Goal: Task Accomplishment & Management: Manage account settings

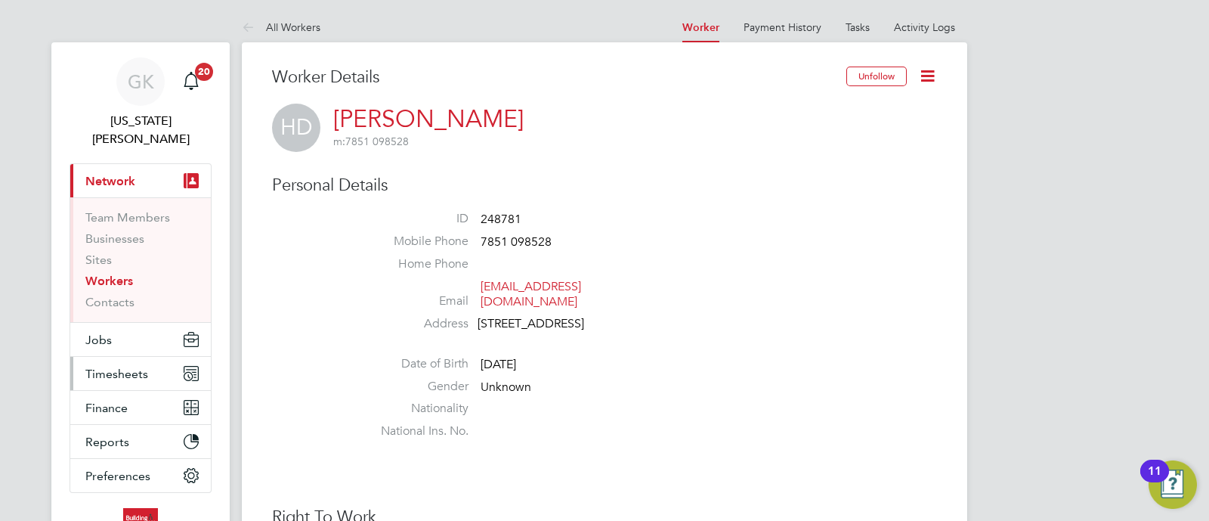
click at [142, 367] on span "Timesheets" at bounding box center [116, 374] width 63 height 14
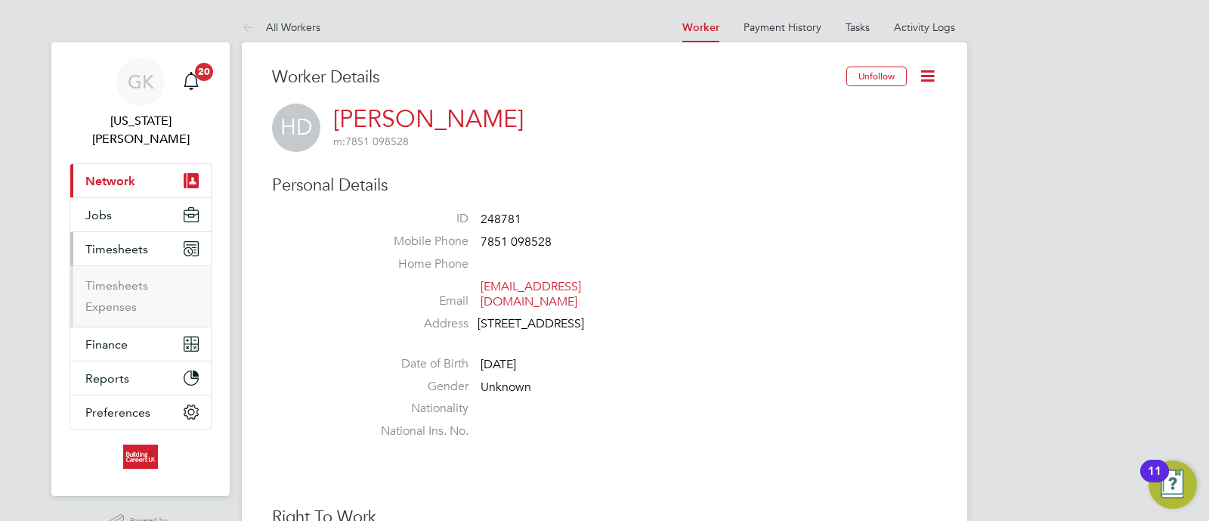
click at [104, 232] on button "Timesheets" at bounding box center [140, 248] width 141 height 33
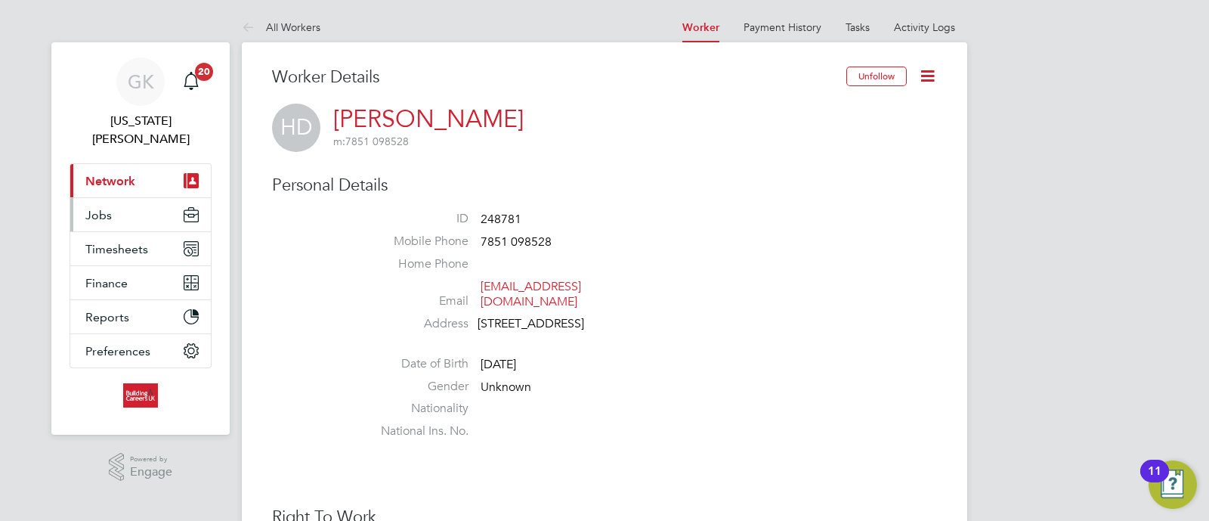
drag, startPoint x: 101, startPoint y: 189, endPoint x: 153, endPoint y: 219, distance: 60.3
click at [101, 208] on span "Jobs" at bounding box center [98, 215] width 26 height 14
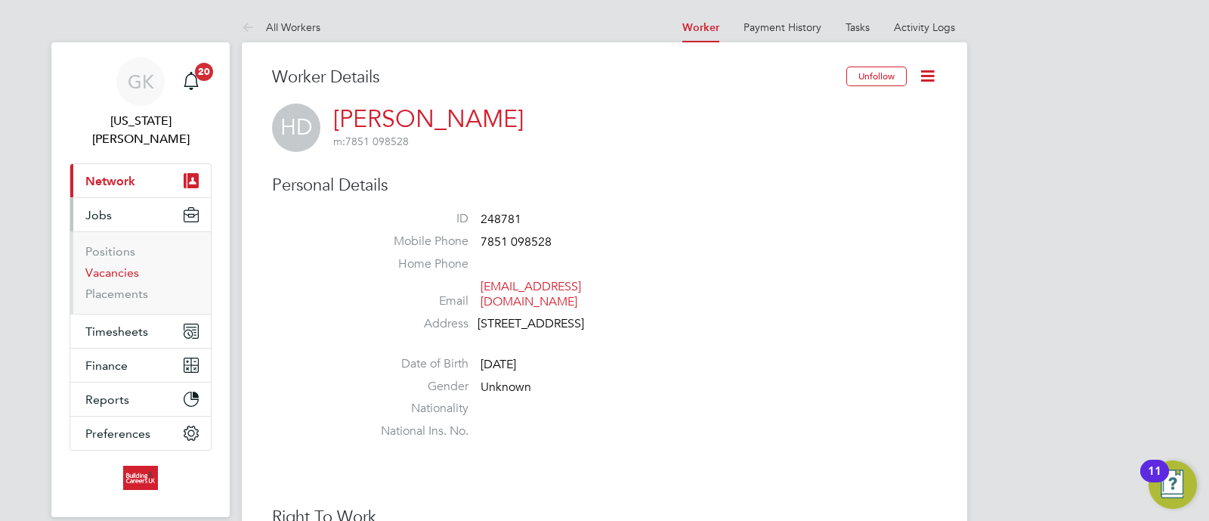
click at [120, 265] on link "Vacancies" at bounding box center [112, 272] width 54 height 14
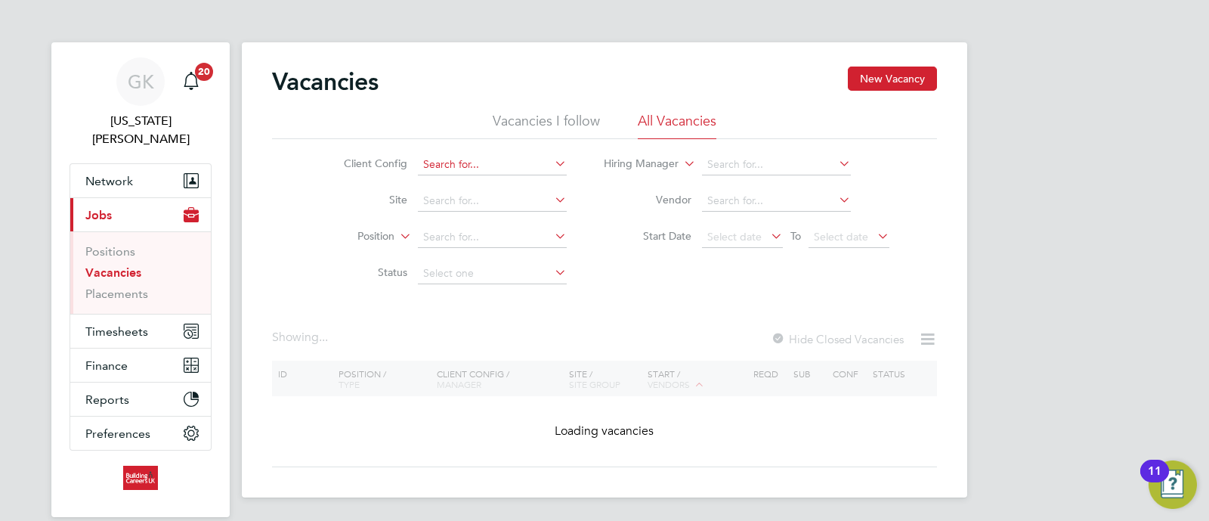
drag, startPoint x: 497, startPoint y: 166, endPoint x: 484, endPoint y: 171, distance: 12.9
click at [497, 169] on input at bounding box center [492, 164] width 149 height 21
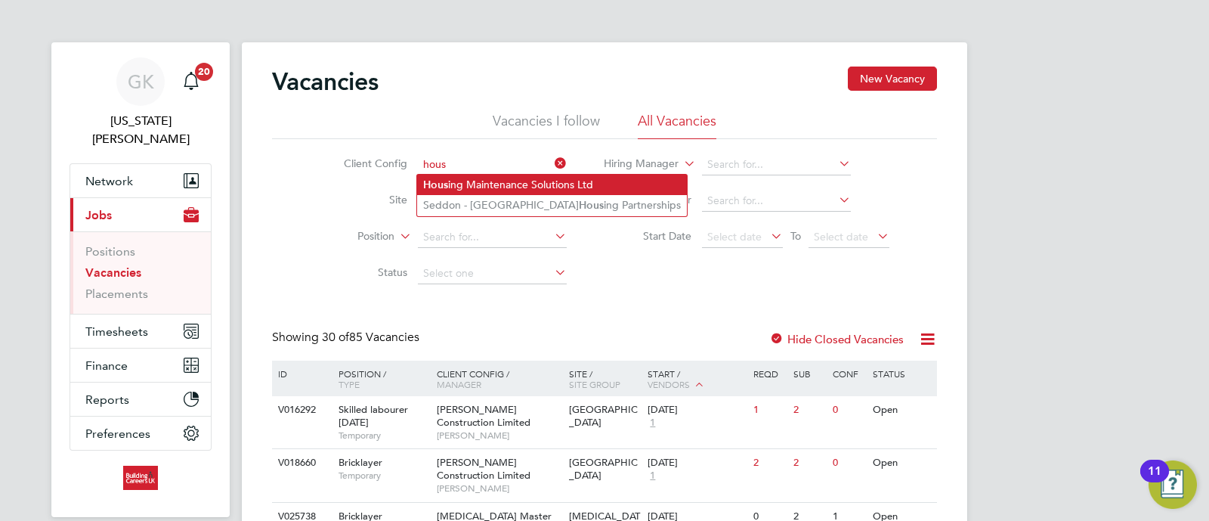
click at [522, 184] on li "Hous ing Maintenance Solutions Ltd" at bounding box center [552, 185] width 270 height 20
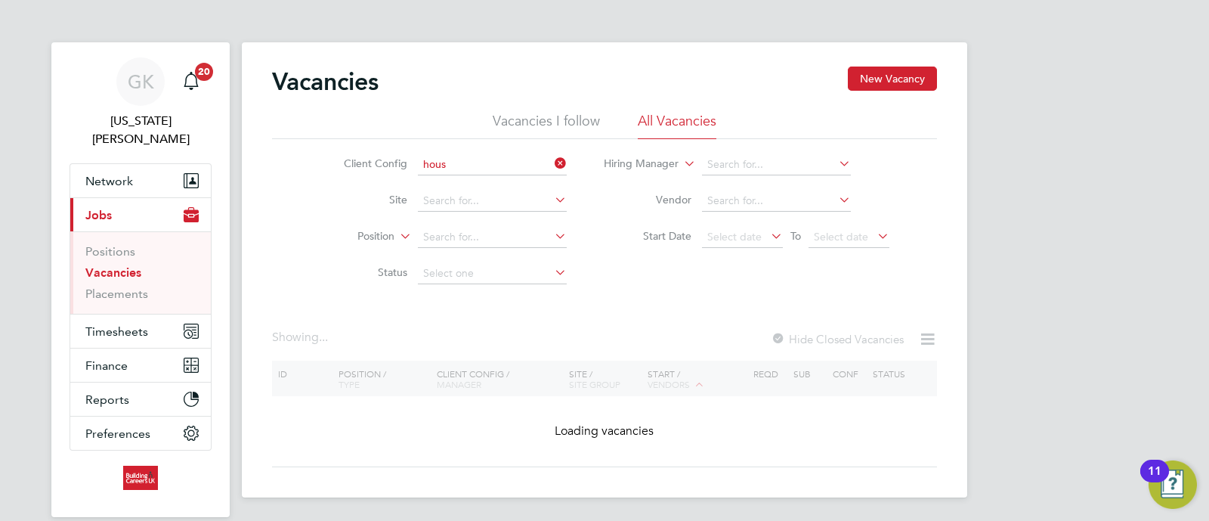
type input "Housing Maintenance Solutions Ltd"
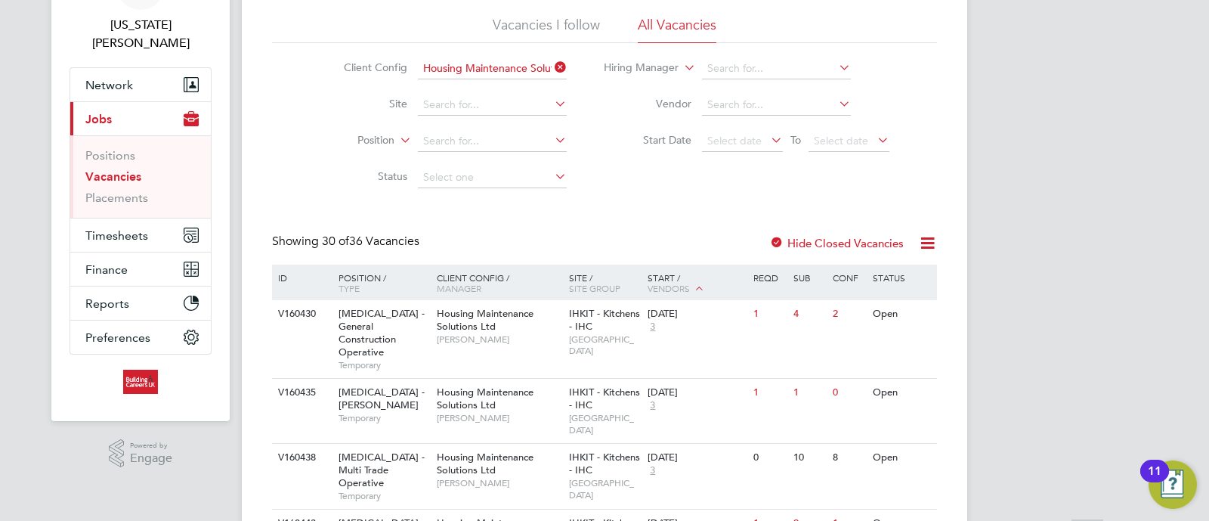
scroll to position [188, 0]
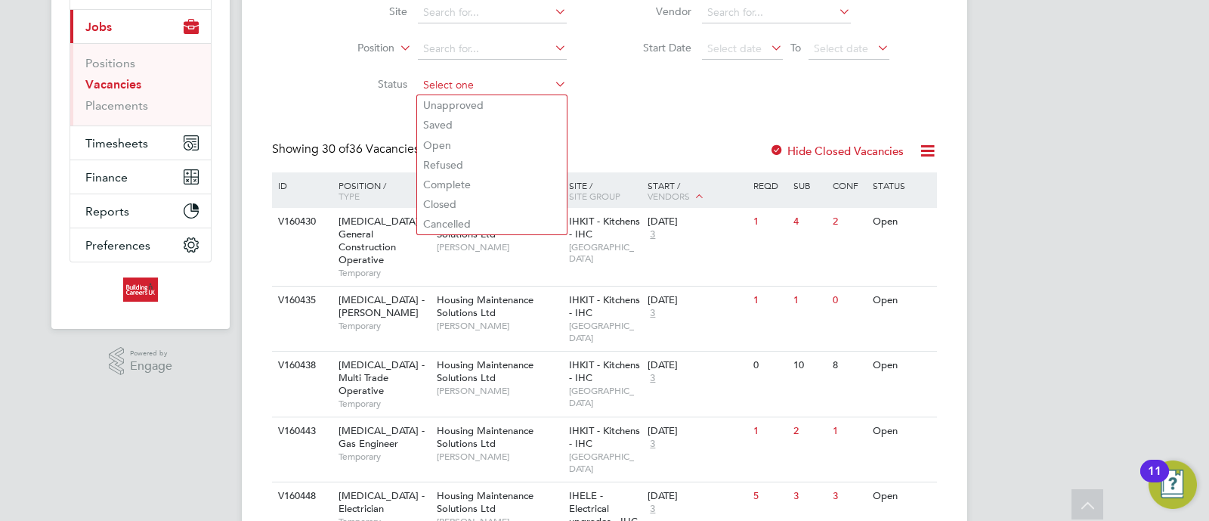
click at [421, 81] on input at bounding box center [492, 85] width 149 height 21
click at [436, 138] on li "Open" at bounding box center [492, 145] width 150 height 20
type input "Open"
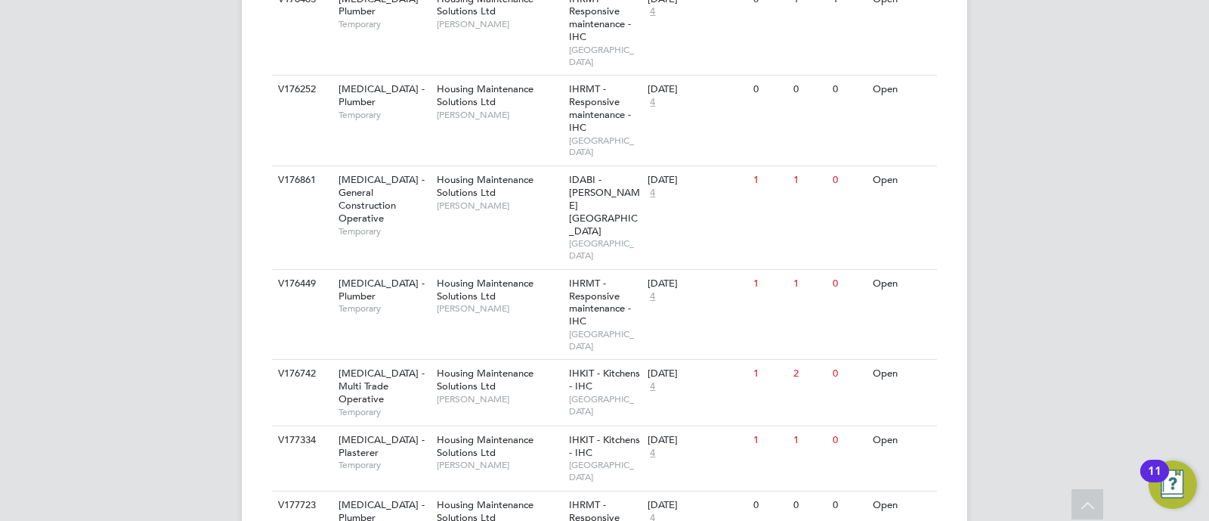
scroll to position [1701, 0]
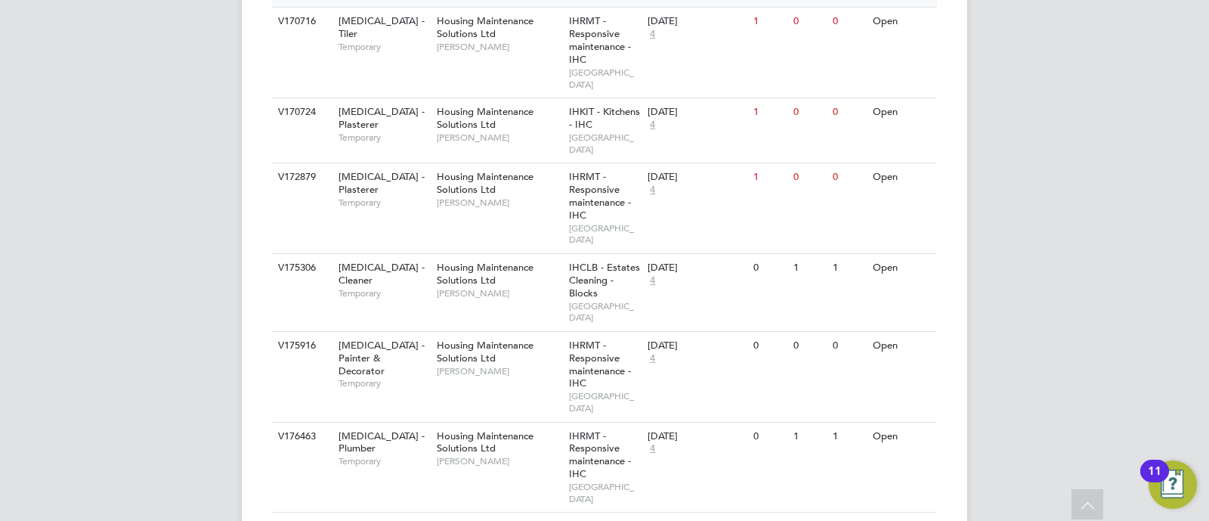
scroll to position [1322, 0]
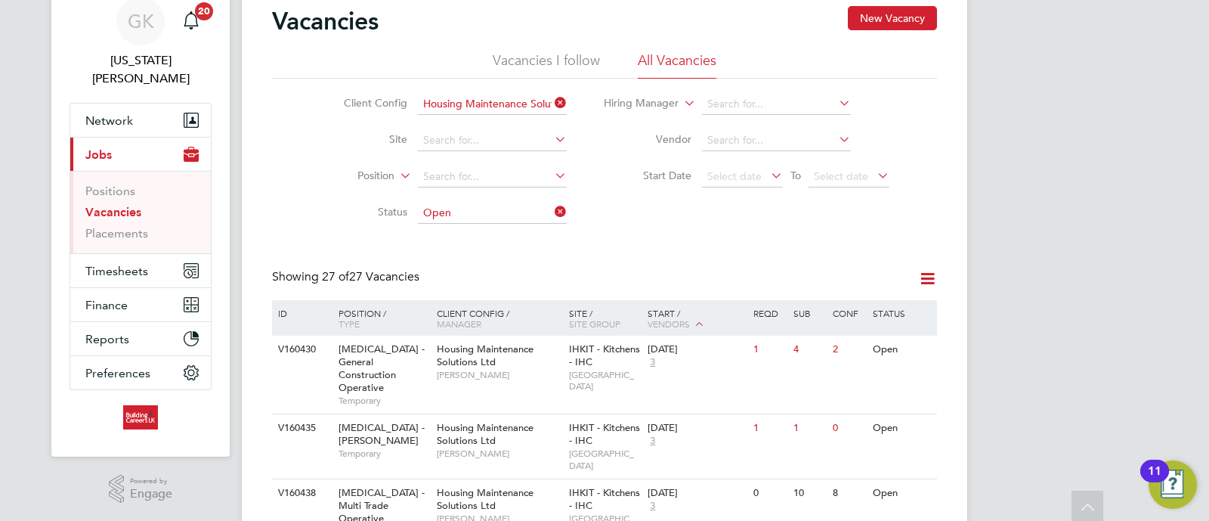
scroll to position [0, 0]
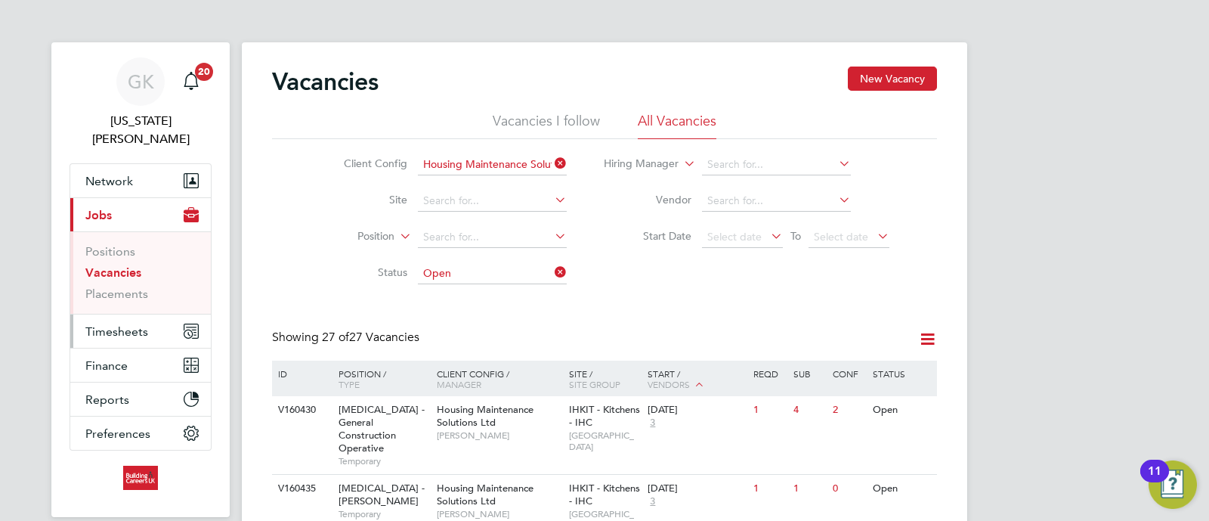
click at [113, 324] on span "Timesheets" at bounding box center [116, 331] width 63 height 14
click at [128, 324] on span "Timesheets" at bounding box center [116, 331] width 63 height 14
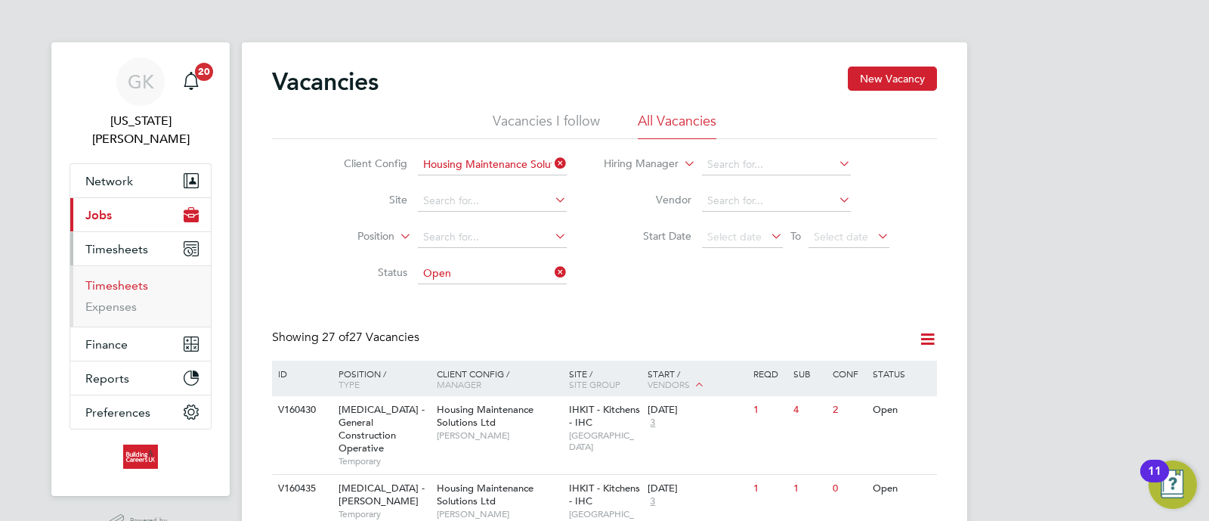
click at [141, 278] on li "Timesheets" at bounding box center [141, 288] width 113 height 21
click at [135, 278] on link "Timesheets" at bounding box center [116, 285] width 63 height 14
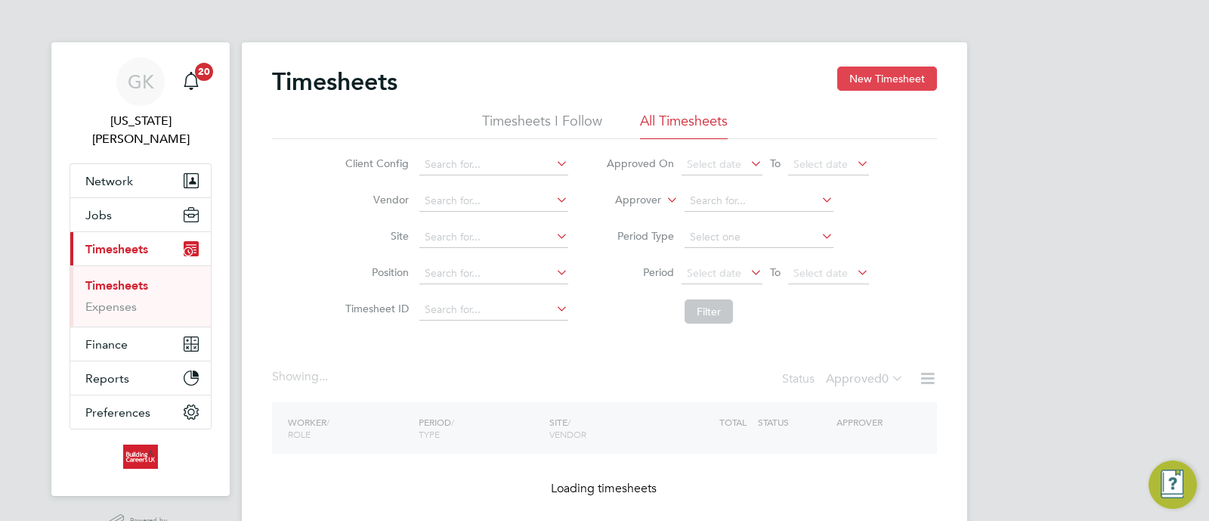
click at [859, 81] on button "New Timesheet" at bounding box center [887, 79] width 100 height 24
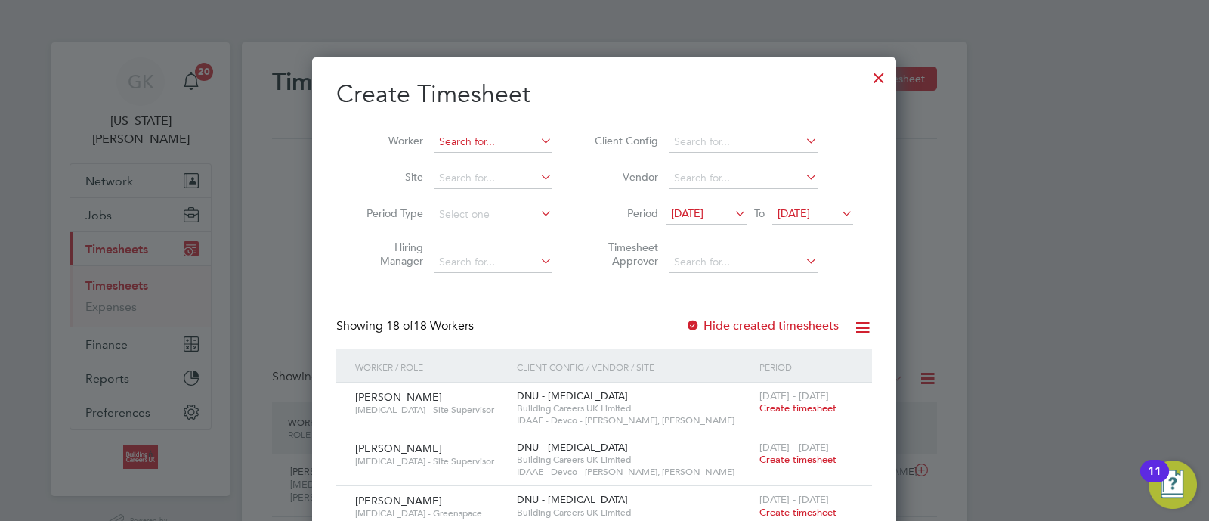
click at [484, 134] on input at bounding box center [493, 142] width 119 height 21
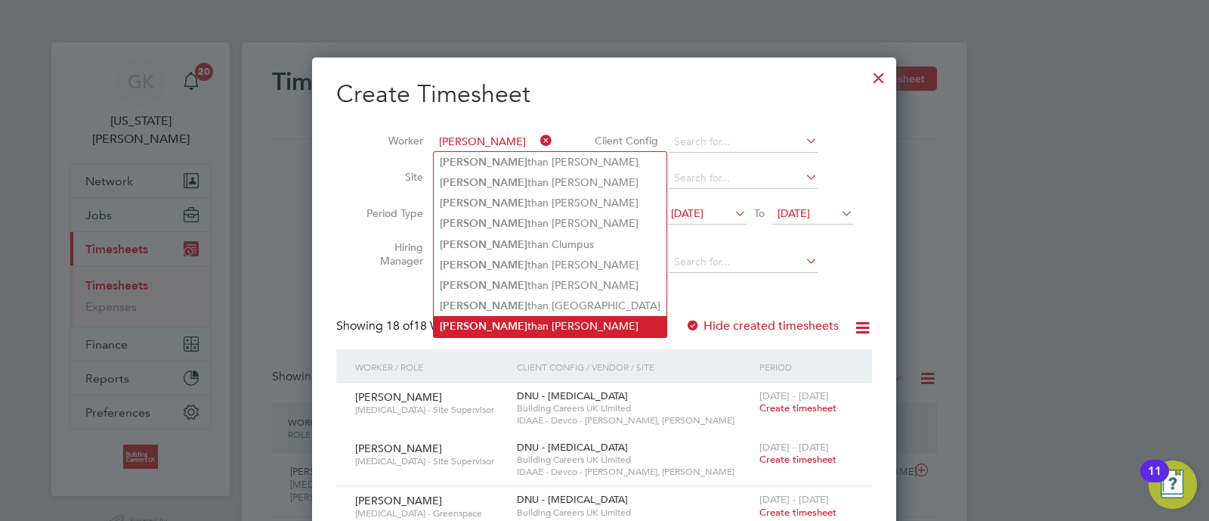
click at [533, 324] on li "Jona than Fleming" at bounding box center [550, 326] width 233 height 20
type input "Jonathan Fleming"
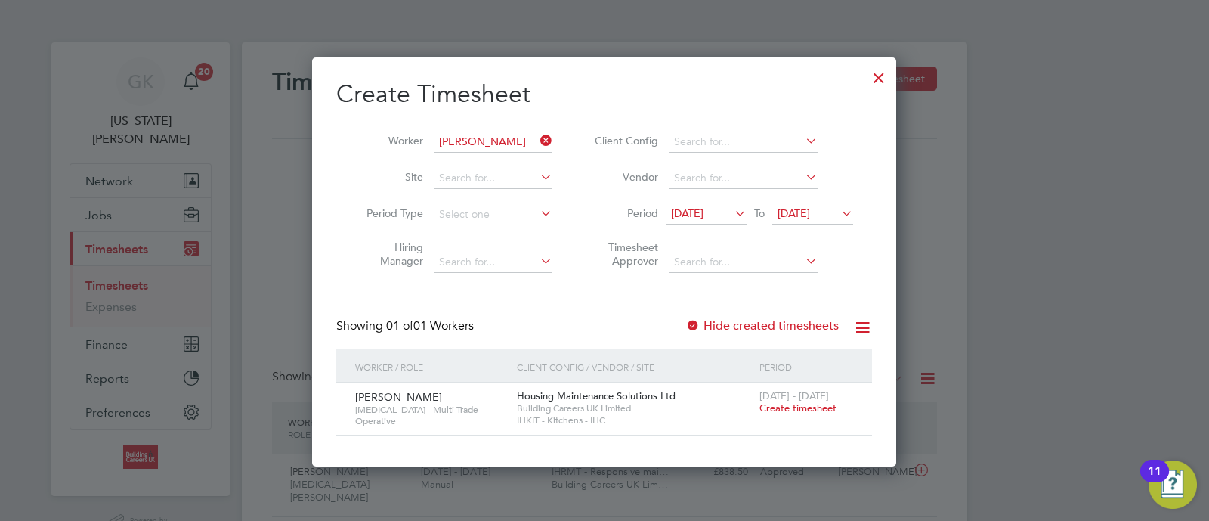
drag, startPoint x: 811, startPoint y: 410, endPoint x: 769, endPoint y: 305, distance: 112.3
click at [809, 411] on span "Create timesheet" at bounding box center [798, 407] width 77 height 13
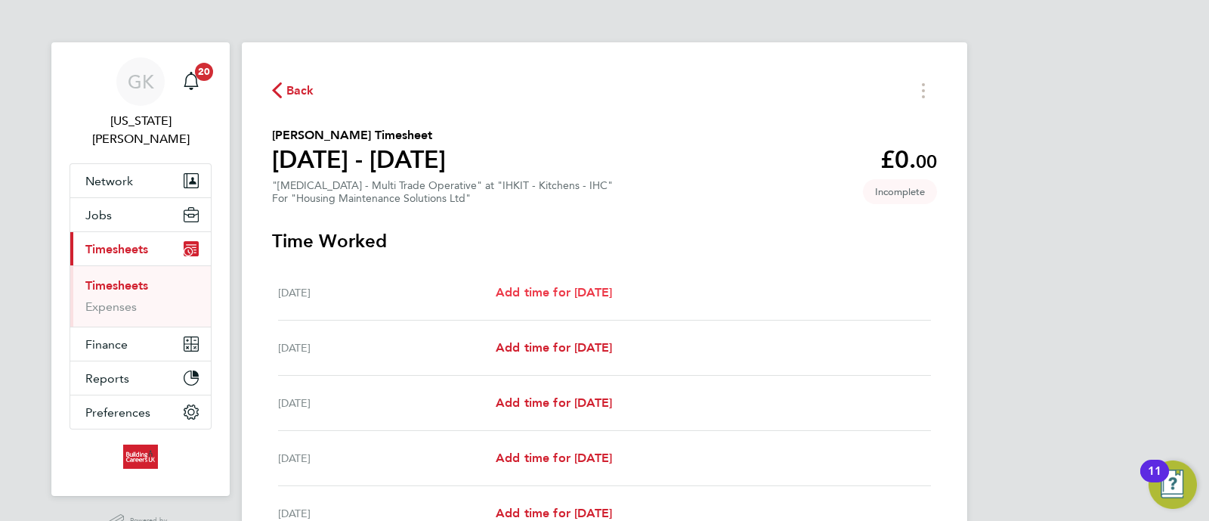
click at [612, 289] on span "Add time for Mon 18 Aug" at bounding box center [554, 292] width 116 height 14
select select "30"
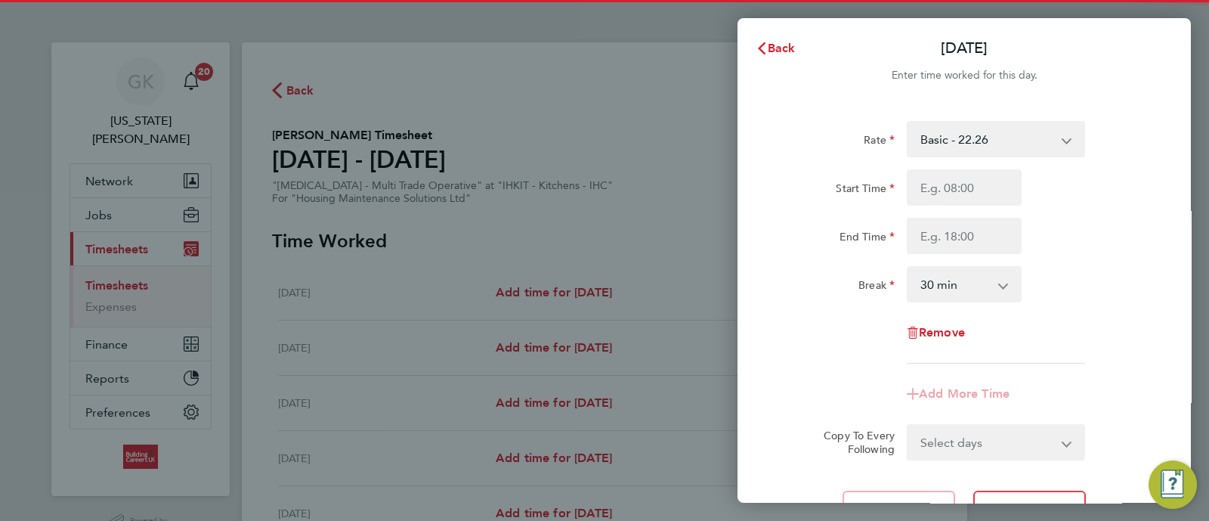
click at [961, 172] on div "Rate Basic - 22.26 Start Time End Time Break 0 min 15 min 30 min 45 min 60 min …" at bounding box center [964, 242] width 369 height 243
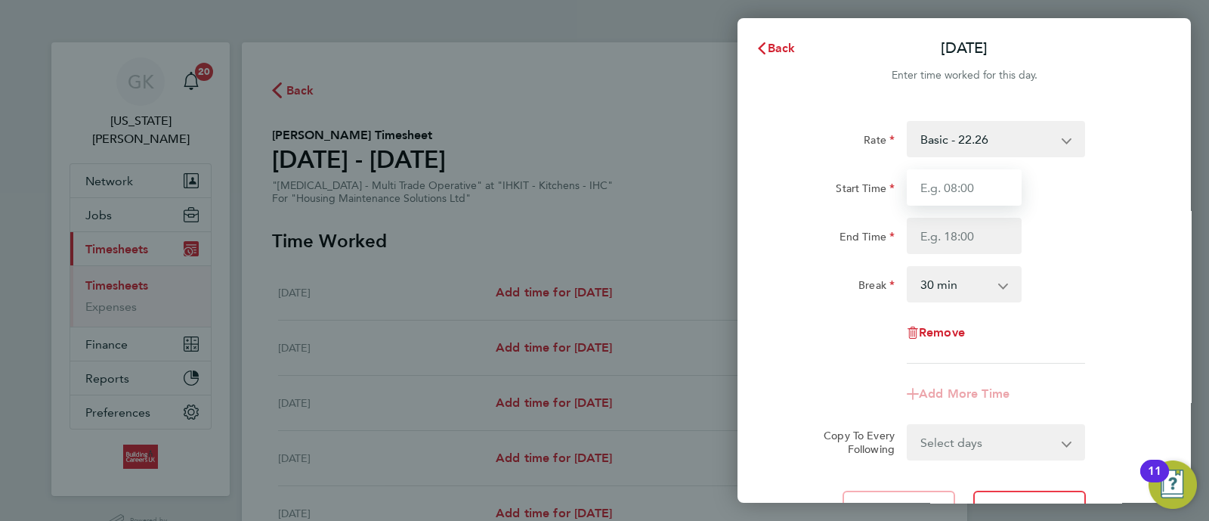
drag, startPoint x: 959, startPoint y: 184, endPoint x: 994, endPoint y: 204, distance: 40.3
click at [960, 187] on input "Start Time" at bounding box center [964, 187] width 115 height 36
type input "08:00"
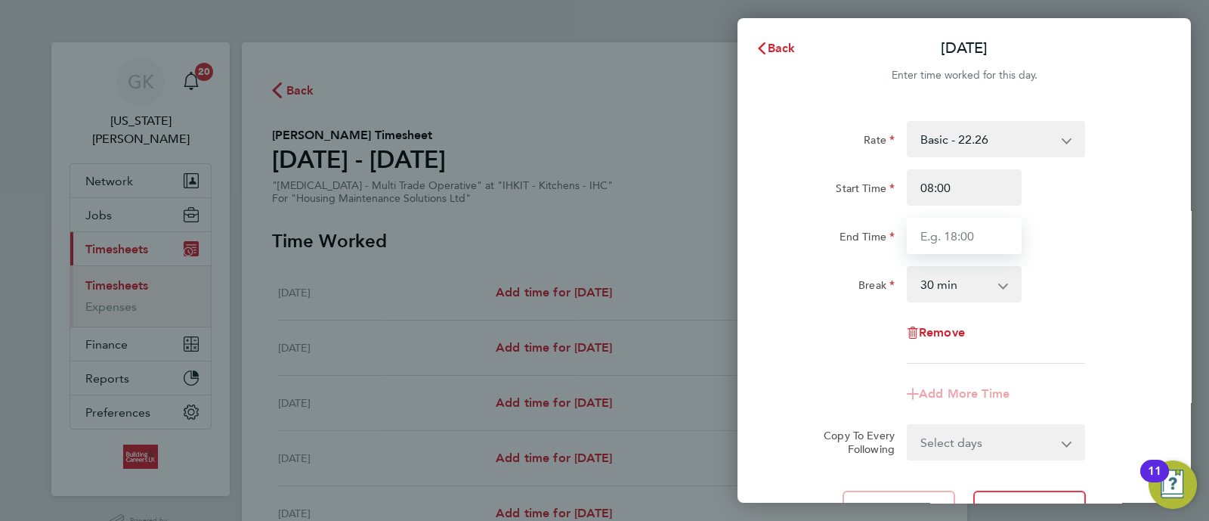
click at [939, 231] on input "End Time" at bounding box center [964, 236] width 115 height 36
type input "16:30"
click at [980, 451] on select "Select days Day Weekday (Mon-Fri) Weekend (Sat-Sun) Tuesday Wednesday Thursday …" at bounding box center [988, 442] width 159 height 33
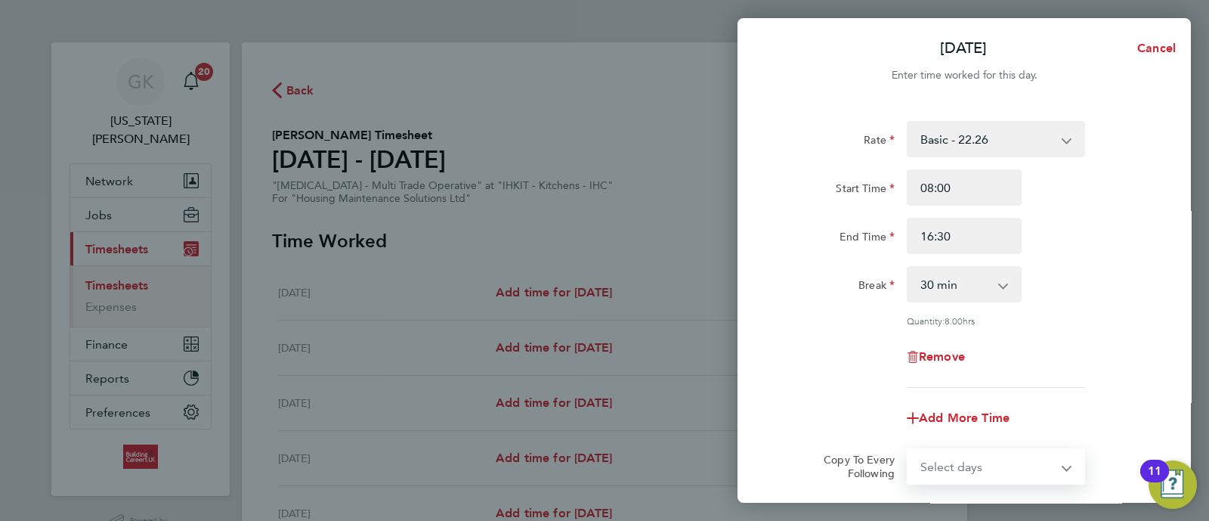
select select "WEEKDAY"
click at [909, 450] on select "Select days Day Weekday (Mon-Fri) Weekend (Sat-Sun) Tuesday Wednesday Thursday …" at bounding box center [988, 466] width 159 height 33
select select "2025-08-24"
click at [1111, 268] on div "Break 0 min 15 min 30 min 45 min 60 min 75 min 90 min" at bounding box center [964, 284] width 381 height 36
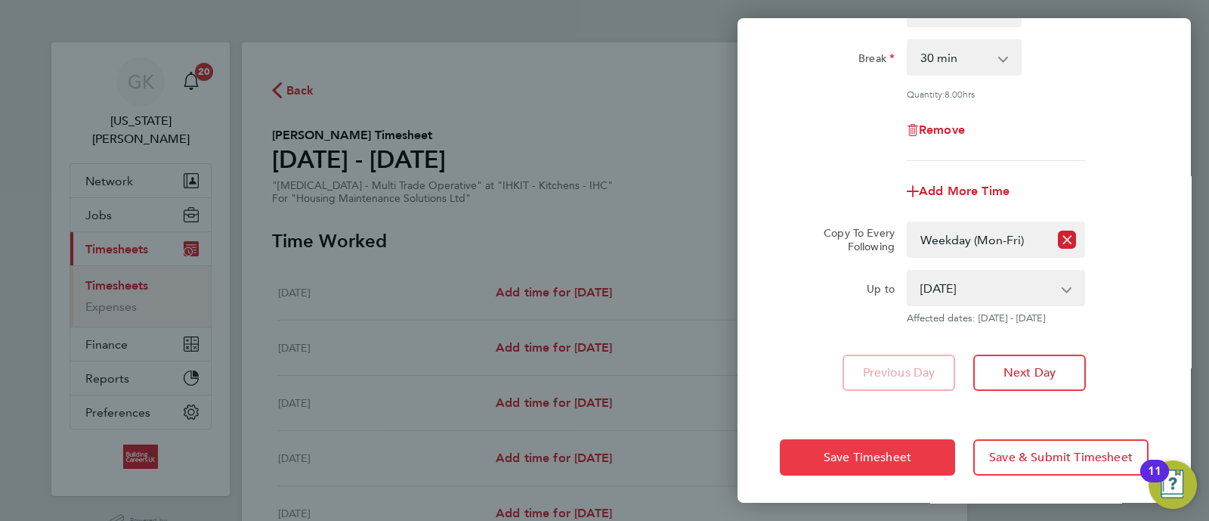
click at [919, 463] on button "Save Timesheet" at bounding box center [867, 457] width 175 height 36
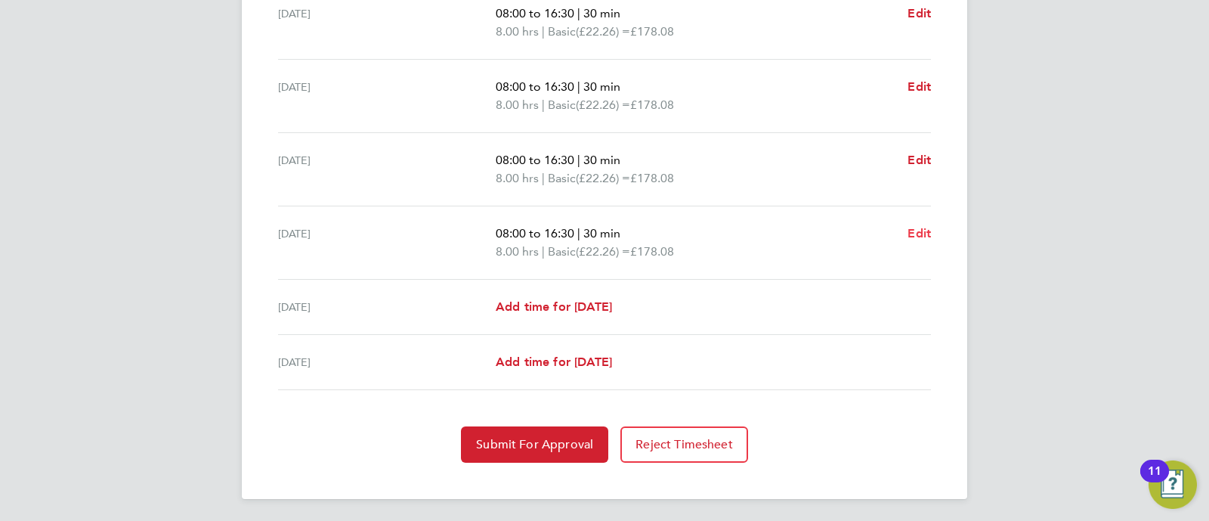
click at [927, 239] on link "Edit" at bounding box center [919, 233] width 23 height 18
select select "30"
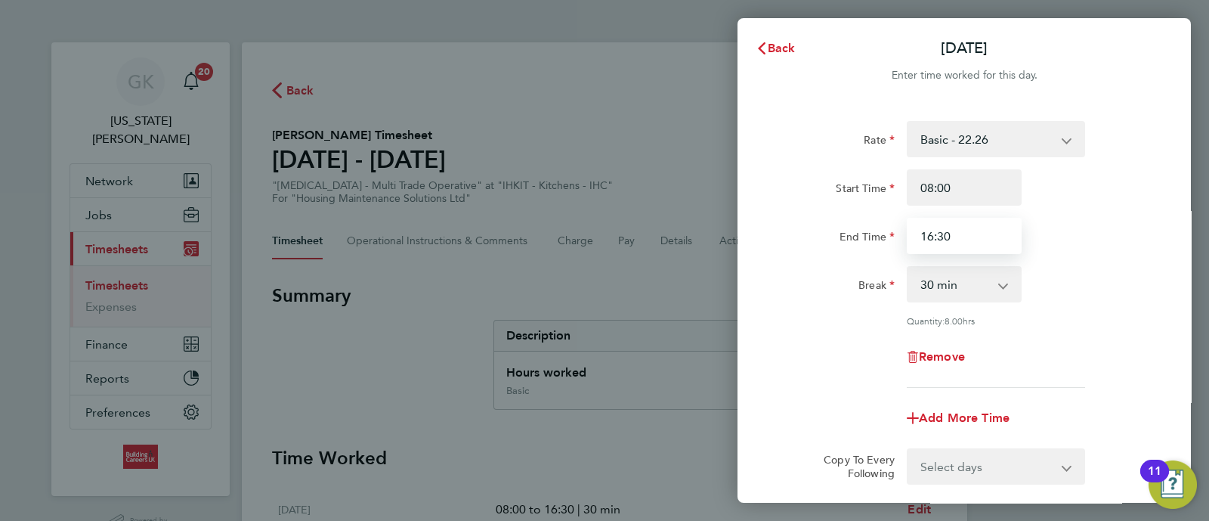
click at [964, 237] on input "16:30" at bounding box center [964, 236] width 115 height 36
drag, startPoint x: 1032, startPoint y: 256, endPoint x: 1005, endPoint y: 250, distance: 28.6
click at [1032, 256] on div "Rate Basic - 22.26 Start Time 08:00 End Time 16:30 Break 0 min 15 min 30 min 45…" at bounding box center [964, 254] width 369 height 267
click at [990, 243] on input "16:30" at bounding box center [964, 236] width 115 height 36
type input "15:30"
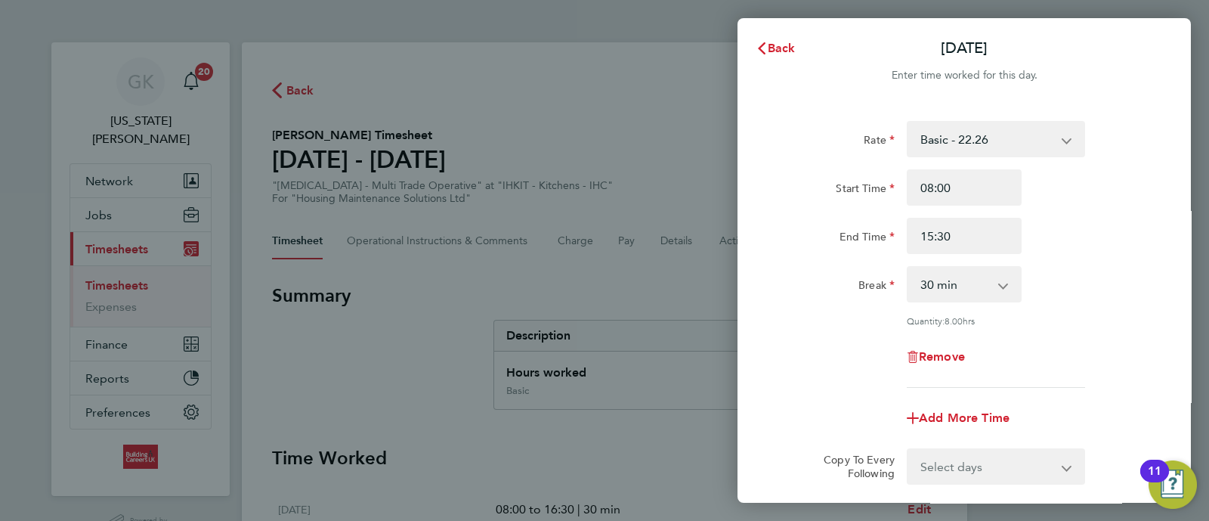
click at [1088, 226] on div "End Time 15:30" at bounding box center [964, 236] width 381 height 36
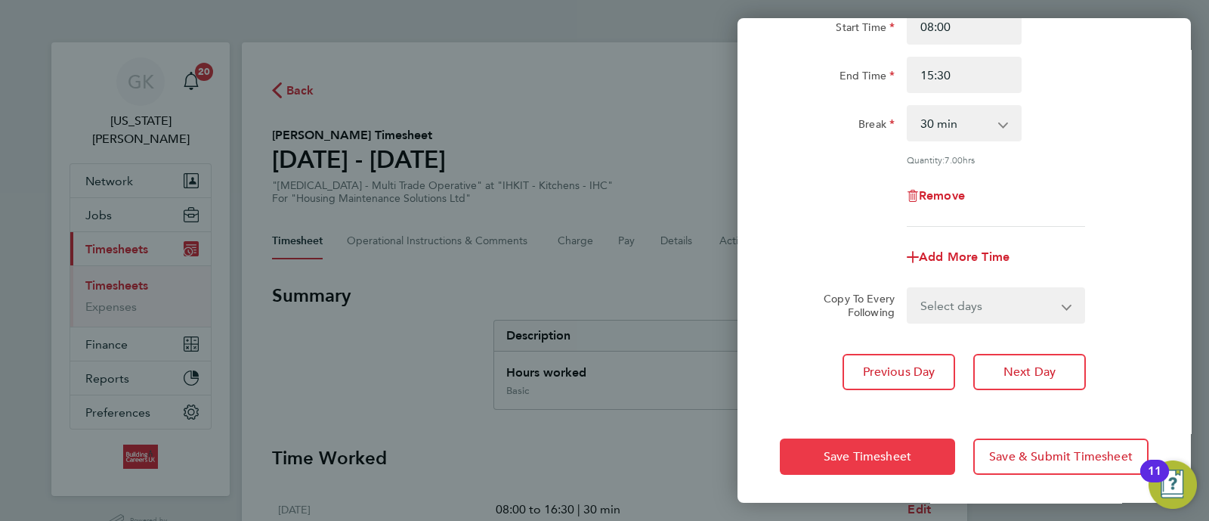
click at [873, 461] on button "Save Timesheet" at bounding box center [867, 456] width 175 height 36
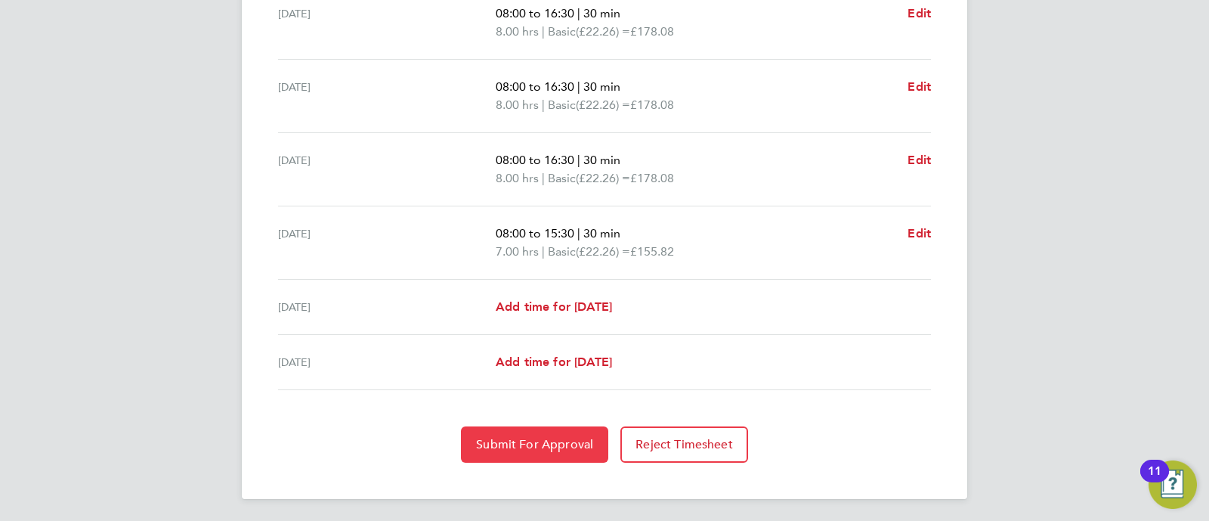
click at [514, 440] on span "Submit For Approval" at bounding box center [534, 444] width 117 height 15
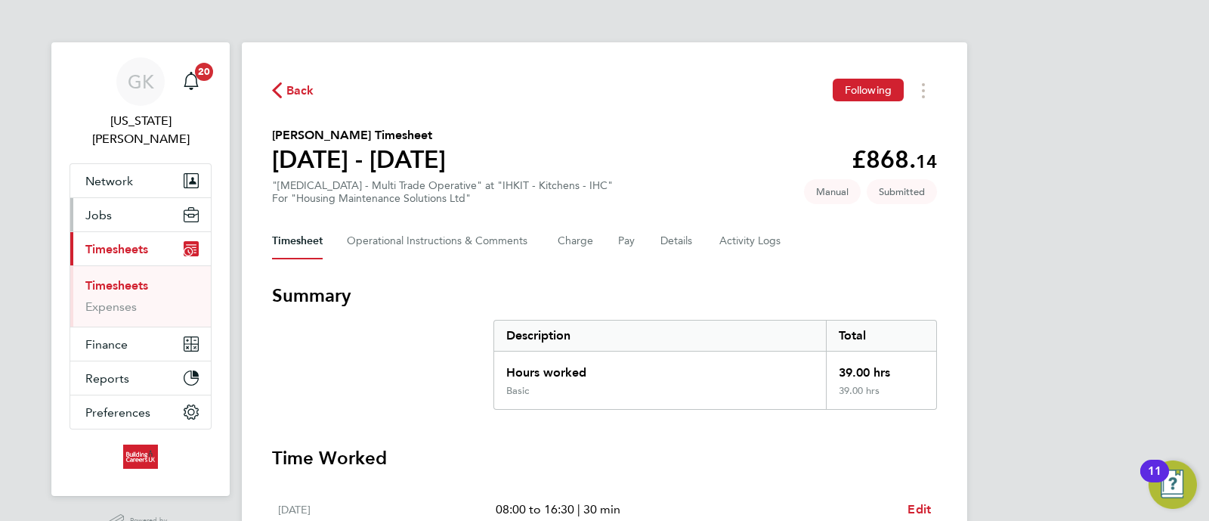
click at [138, 198] on button "Jobs" at bounding box center [140, 214] width 141 height 33
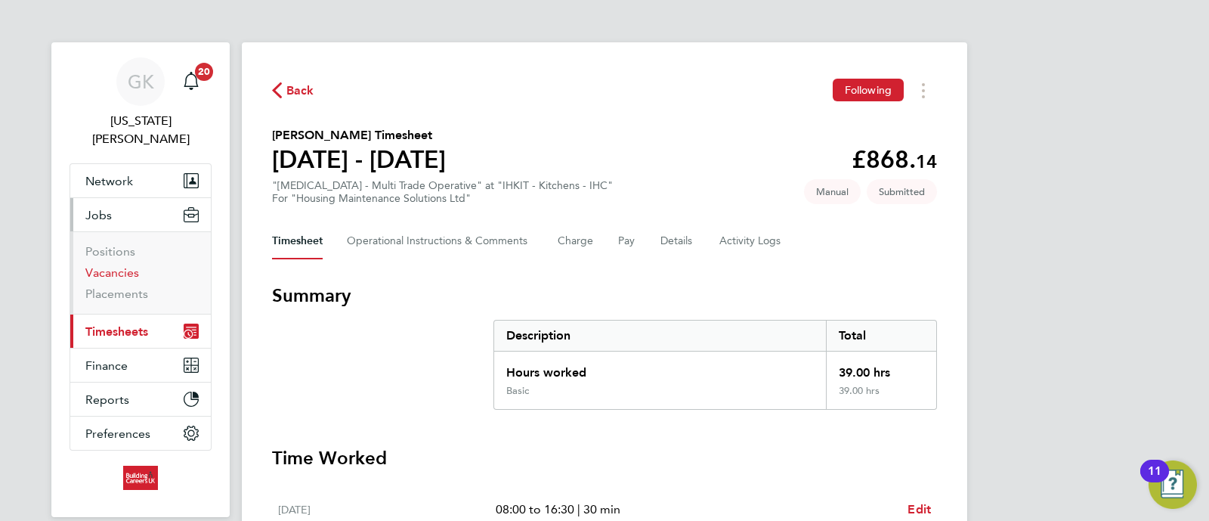
click at [122, 265] on link "Vacancies" at bounding box center [112, 272] width 54 height 14
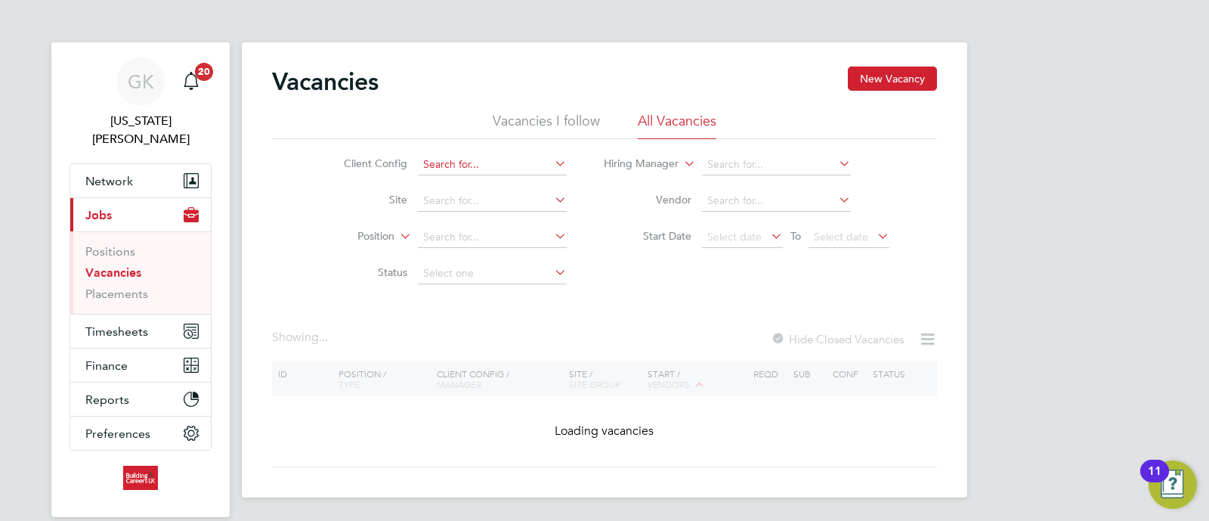
click at [488, 169] on input at bounding box center [492, 164] width 149 height 21
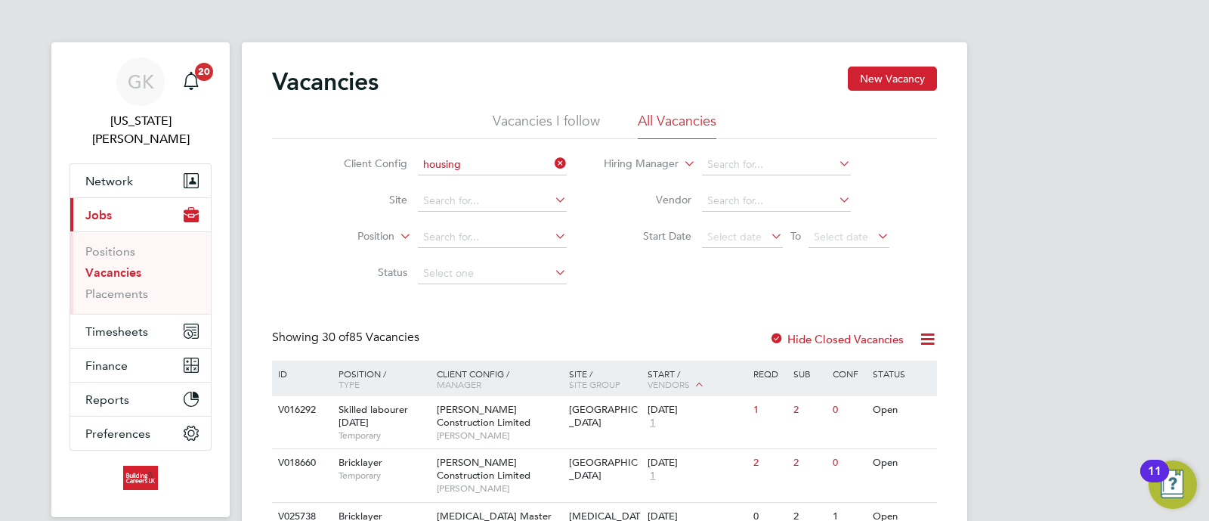
click at [531, 192] on li "Housing Maintenance Solutions Ltd" at bounding box center [551, 185] width 268 height 20
type input "Housing Maintenance Solutions Ltd"
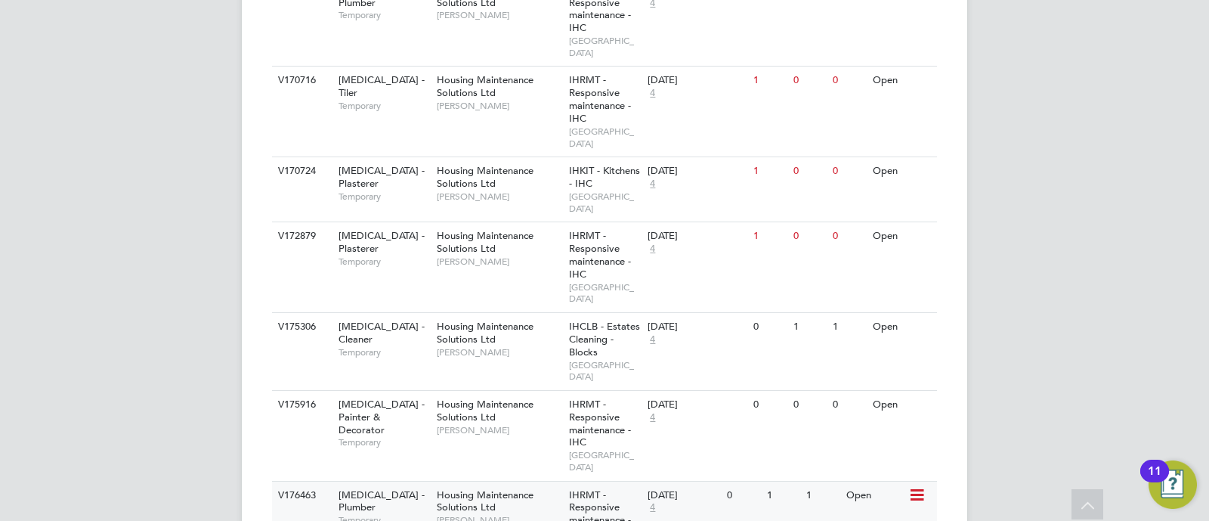
scroll to position [1269, 0]
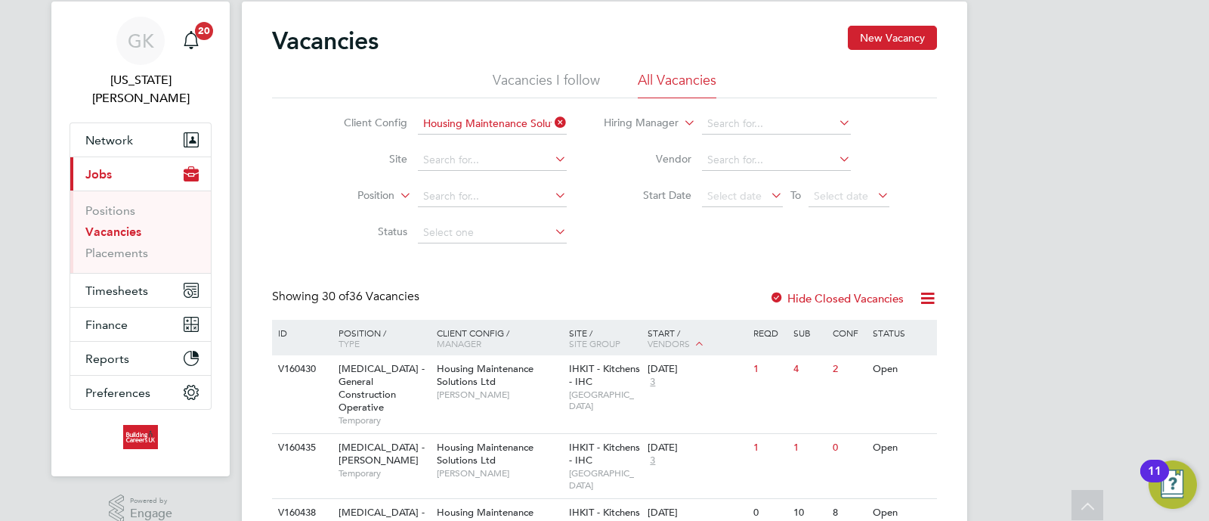
scroll to position [0, 0]
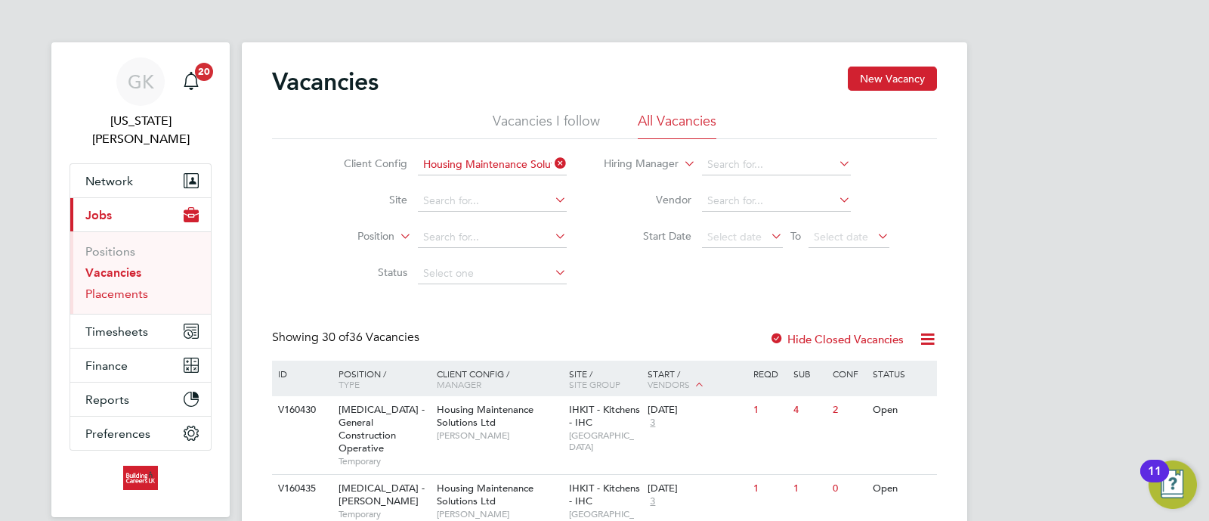
click at [113, 286] on link "Placements" at bounding box center [116, 293] width 63 height 14
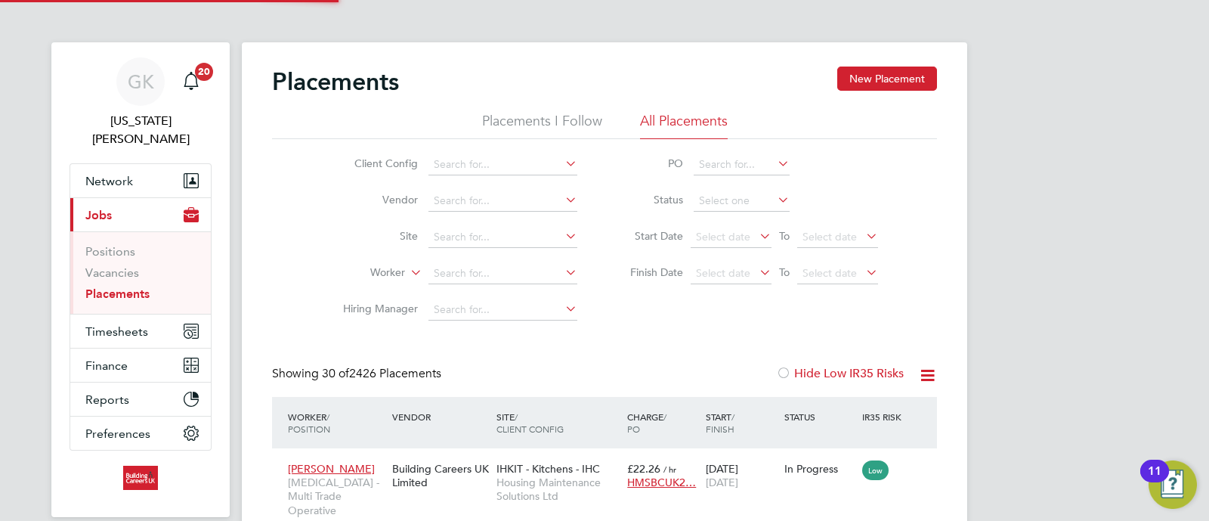
scroll to position [57, 131]
click at [499, 271] on input at bounding box center [503, 273] width 149 height 21
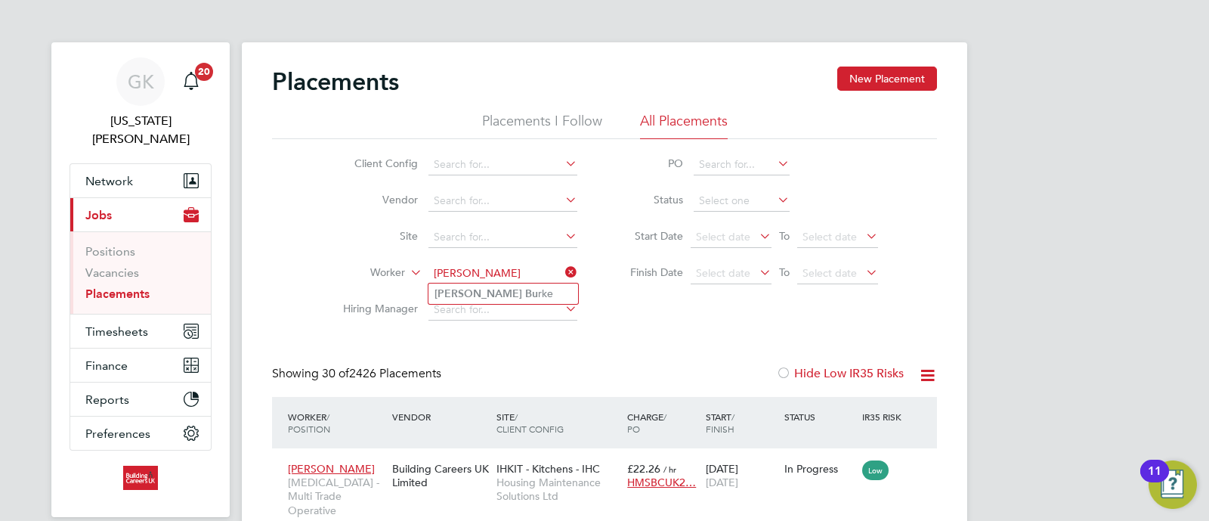
click at [504, 292] on li "Chris Bu rke" at bounding box center [504, 293] width 150 height 20
type input "Chris Burke"
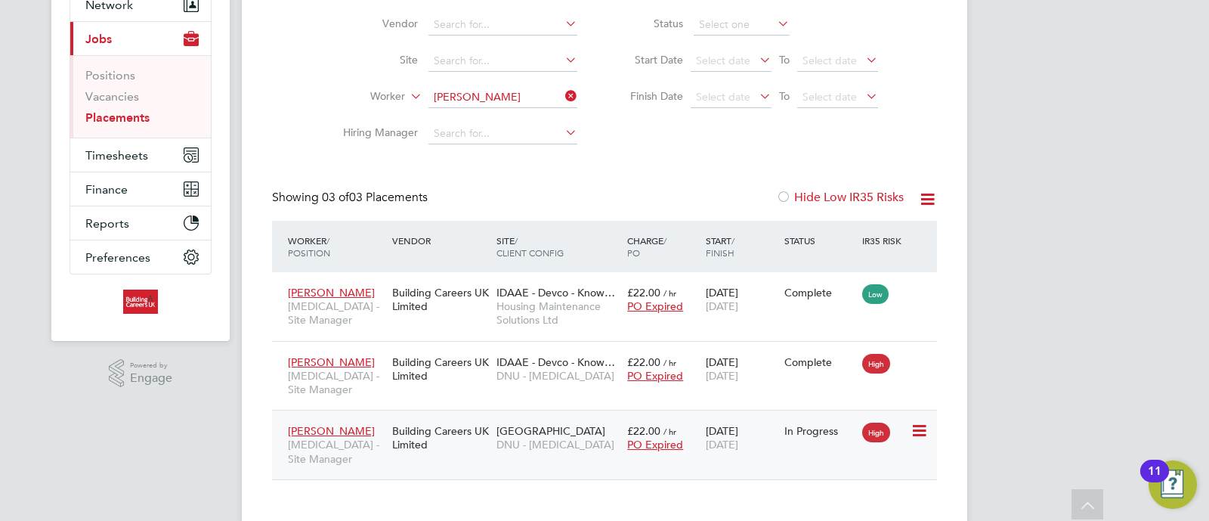
click at [524, 424] on span "Somerset Street" at bounding box center [551, 431] width 109 height 14
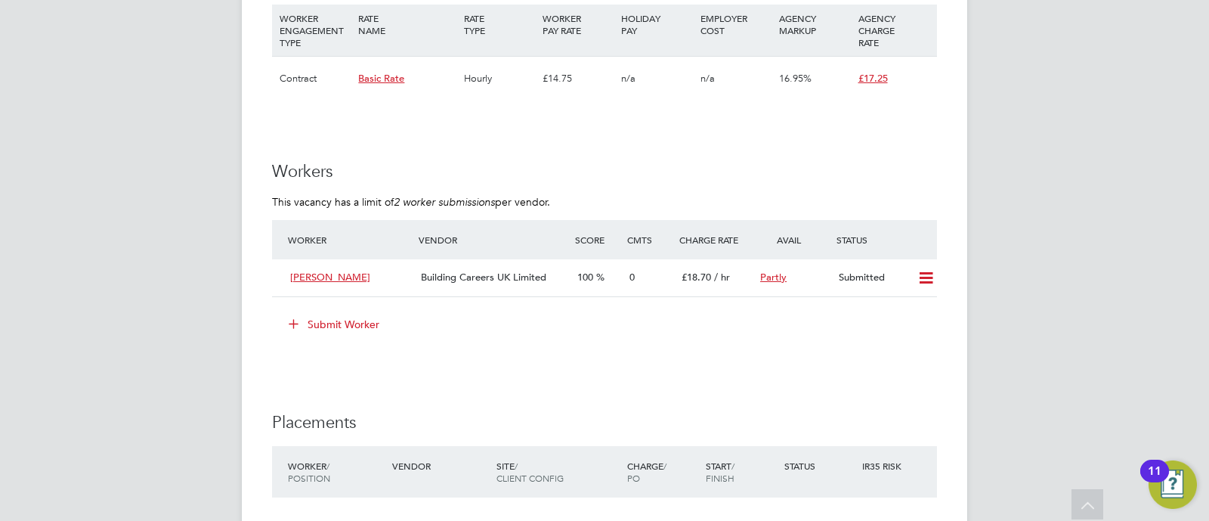
scroll to position [945, 0]
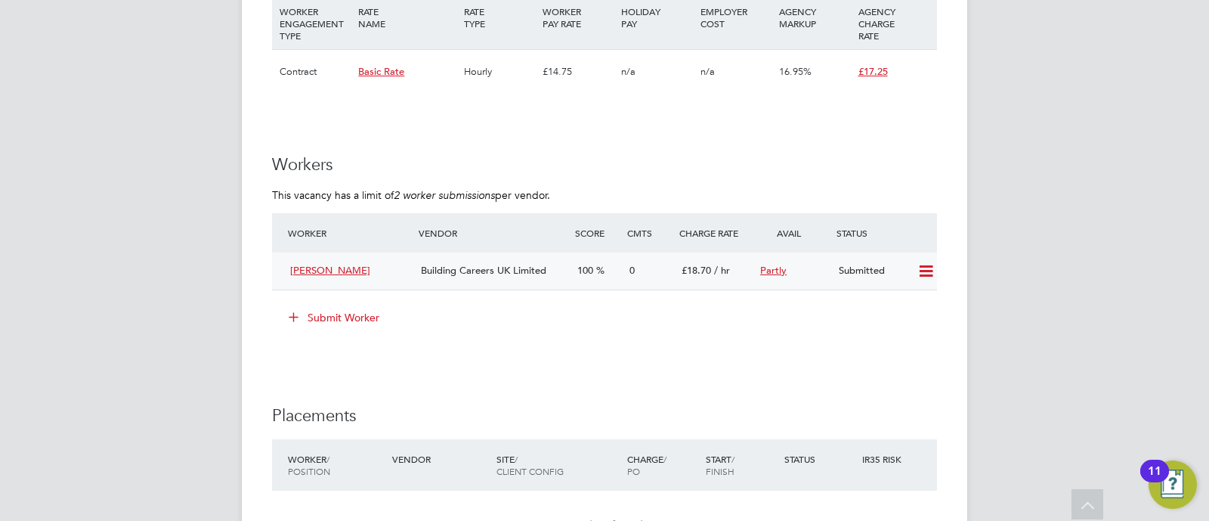
click at [922, 265] on icon at bounding box center [926, 271] width 19 height 12
click at [1023, 271] on div "GK Georgia King Notifications 20 Applications: Network Team Members Businesses …" at bounding box center [604, 156] width 1209 height 2203
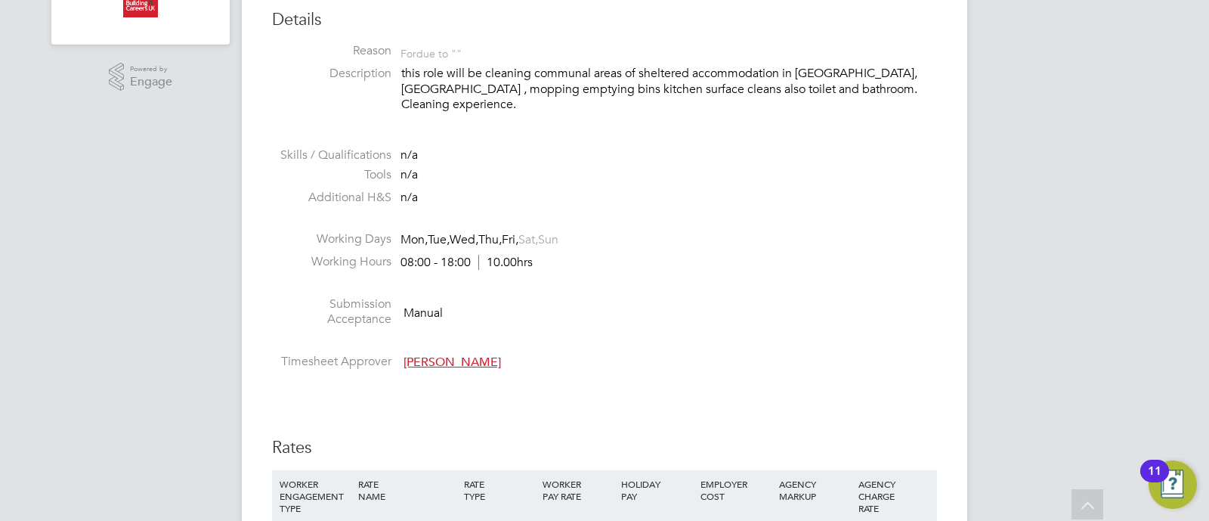
scroll to position [0, 0]
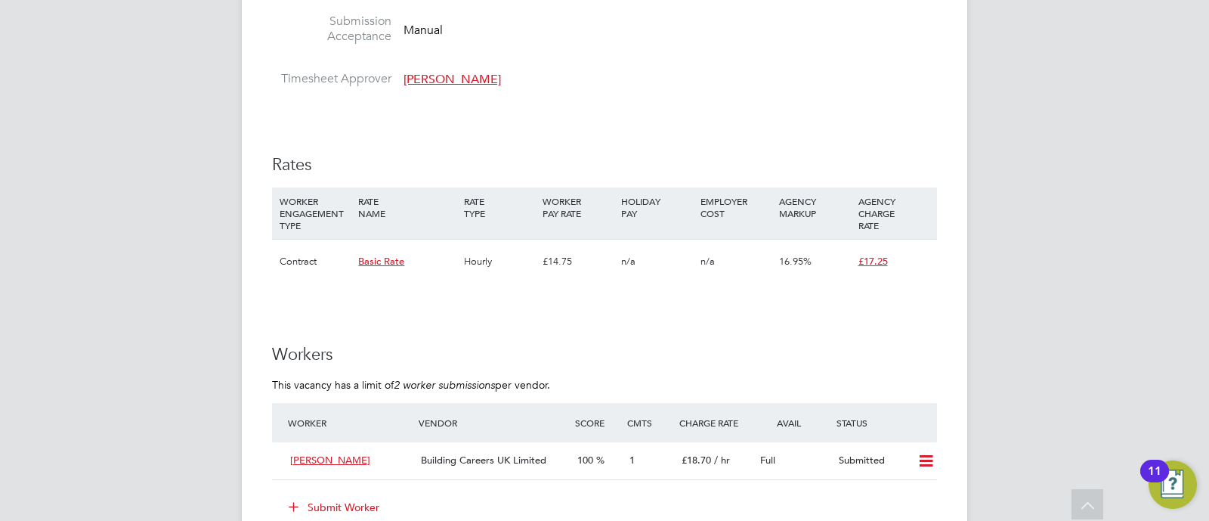
drag, startPoint x: 548, startPoint y: 345, endPoint x: 227, endPoint y: 228, distance: 341.9
click at [227, 228] on div "GK Georgia King Notifications 20 Applications: Network Team Members Businesses …" at bounding box center [604, 492] width 1209 height 2494
click at [529, 378] on p "This vacancy has a limit of 2 worker submissions per vendor." at bounding box center [604, 385] width 665 height 14
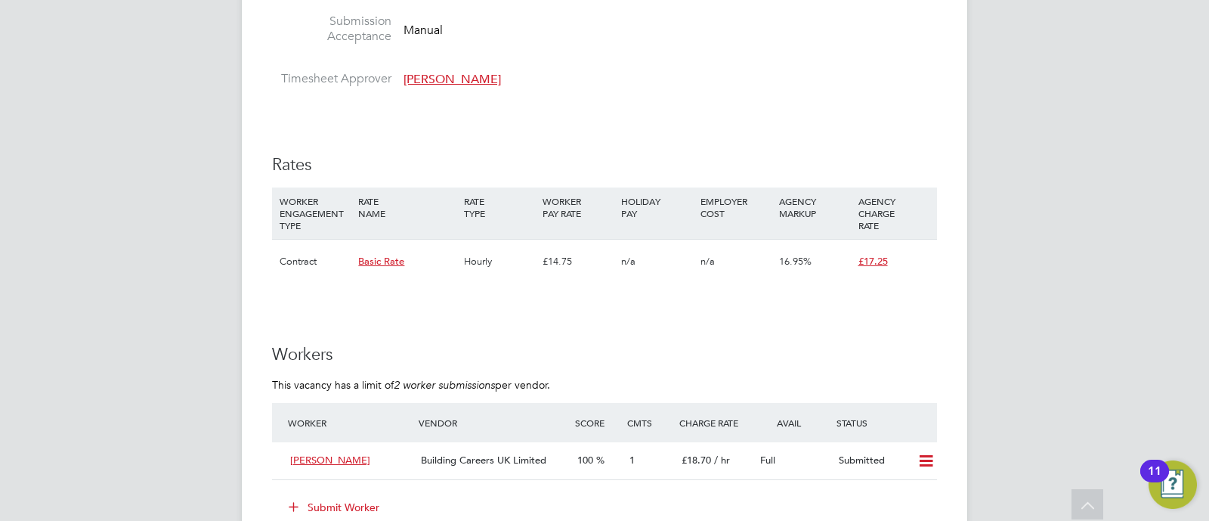
click at [659, 378] on p "This vacancy has a limit of 2 worker submissions per vendor." at bounding box center [604, 385] width 665 height 14
click at [905, 448] on div "Submitted" at bounding box center [872, 460] width 79 height 25
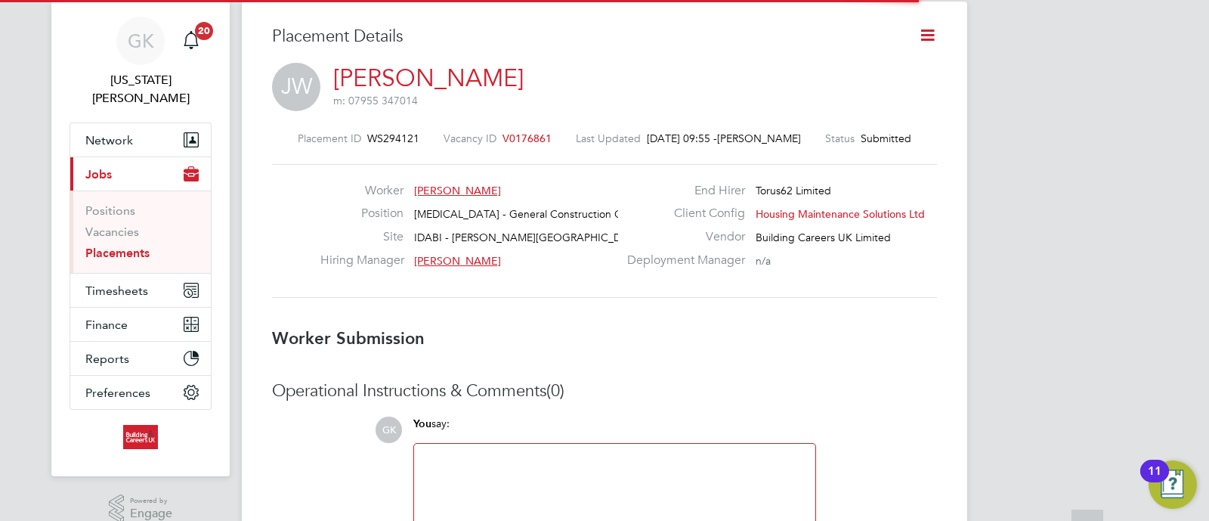
scroll to position [8, 8]
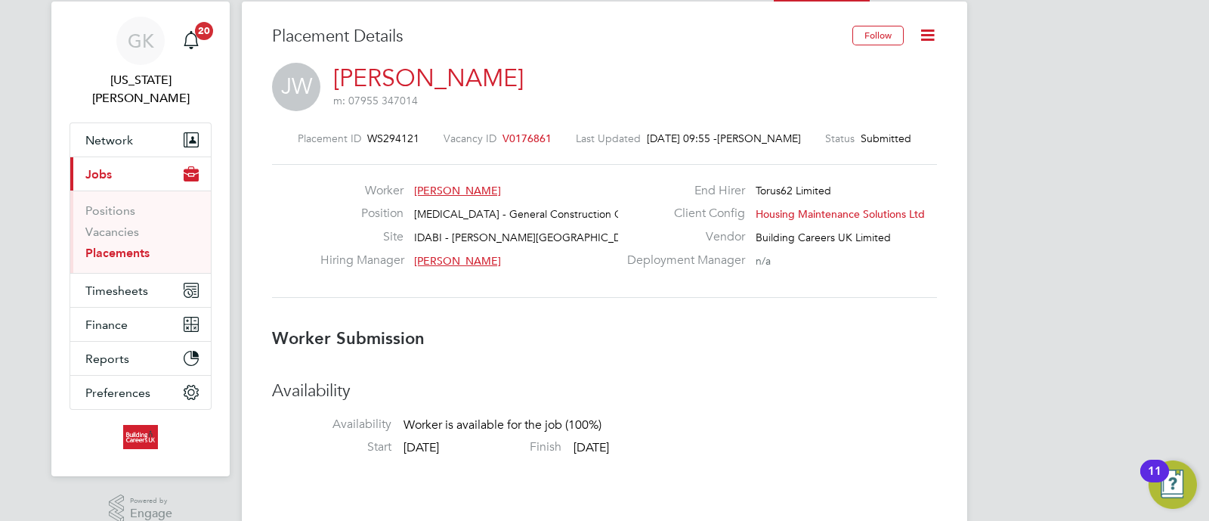
click at [922, 26] on icon at bounding box center [927, 35] width 19 height 19
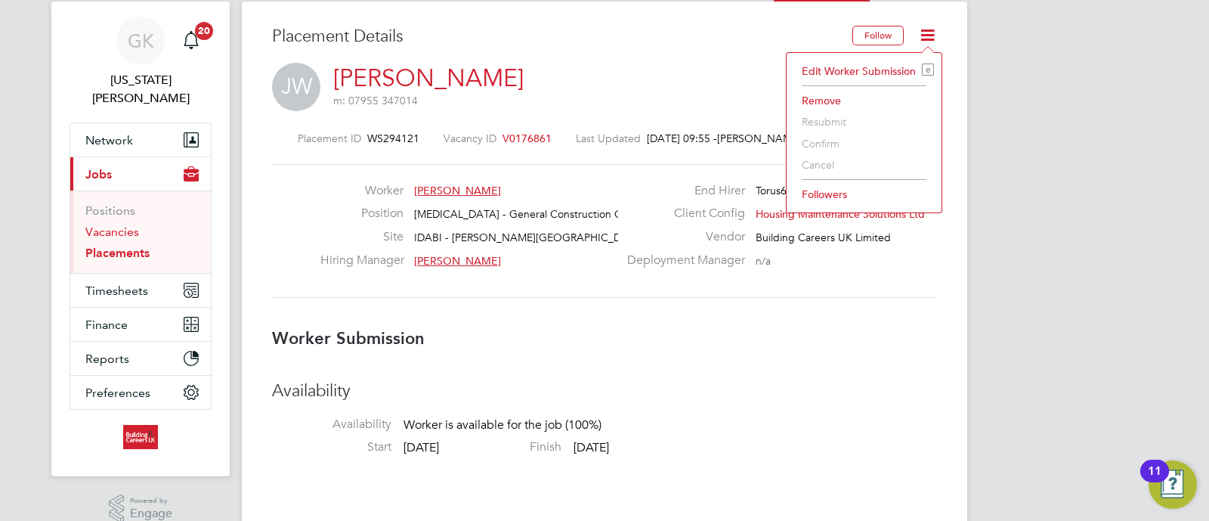
drag, startPoint x: 135, startPoint y: 217, endPoint x: 128, endPoint y: 231, distance: 15.9
click at [135, 224] on link "Vacancies" at bounding box center [112, 231] width 54 height 14
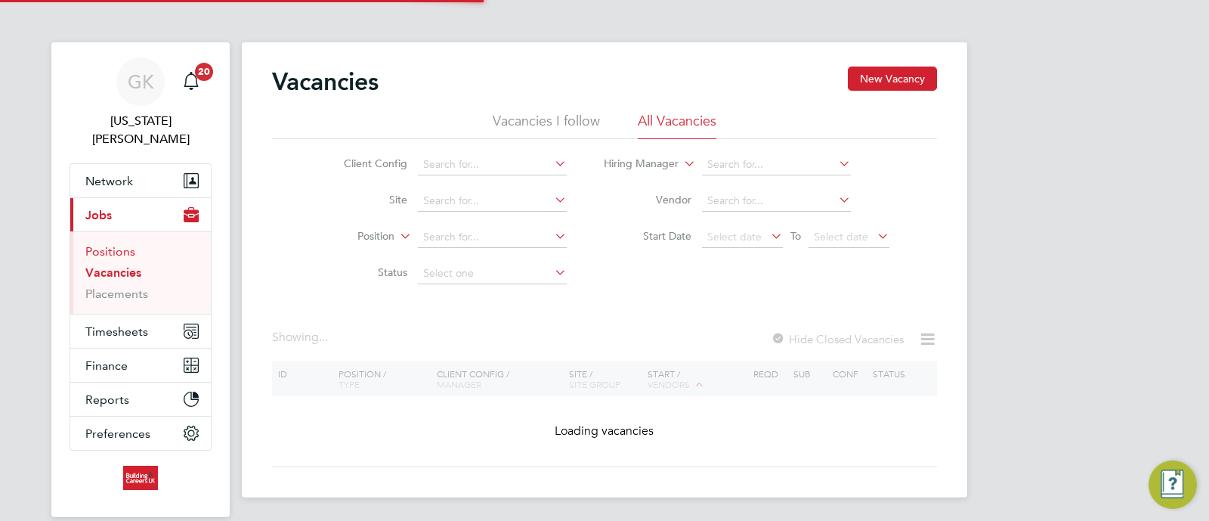
click at [128, 244] on link "Positions" at bounding box center [110, 251] width 50 height 14
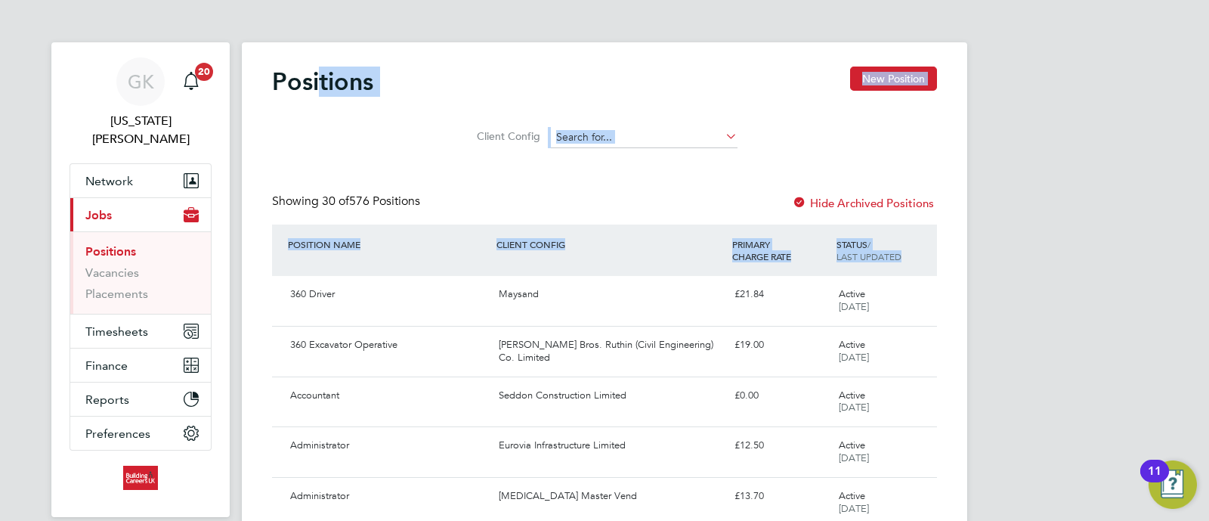
drag, startPoint x: 1009, startPoint y: 324, endPoint x: 321, endPoint y: -89, distance: 802.1
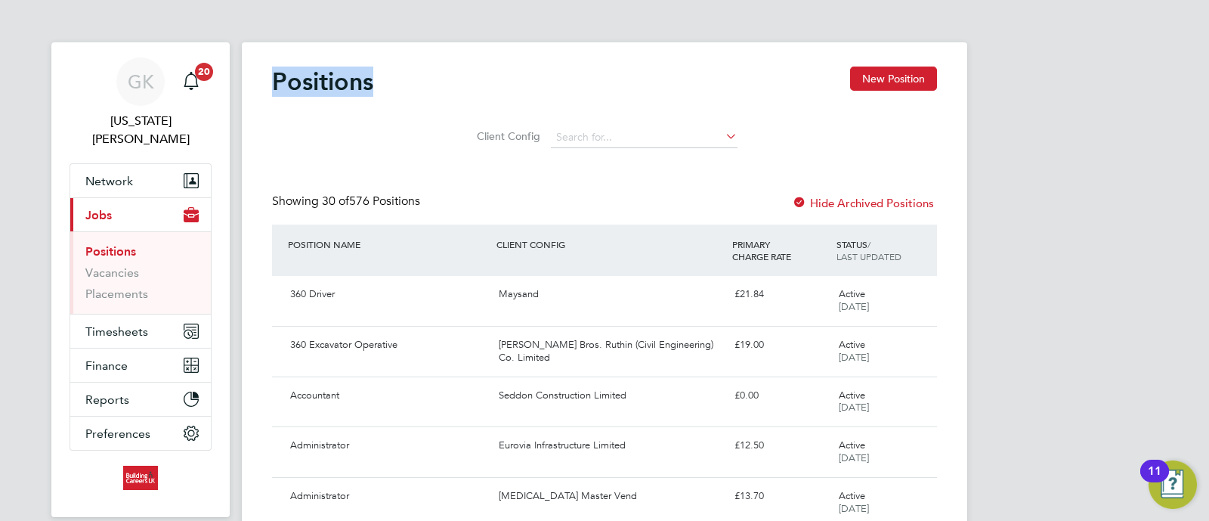
drag, startPoint x: 351, startPoint y: 63, endPoint x: 358, endPoint y: 7, distance: 56.3
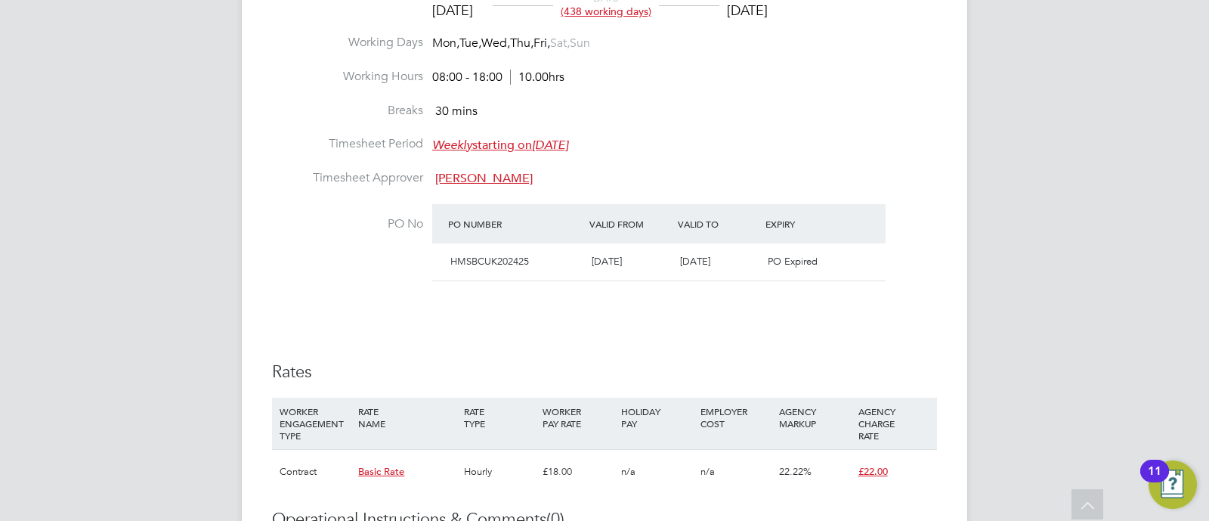
scroll to position [447, 0]
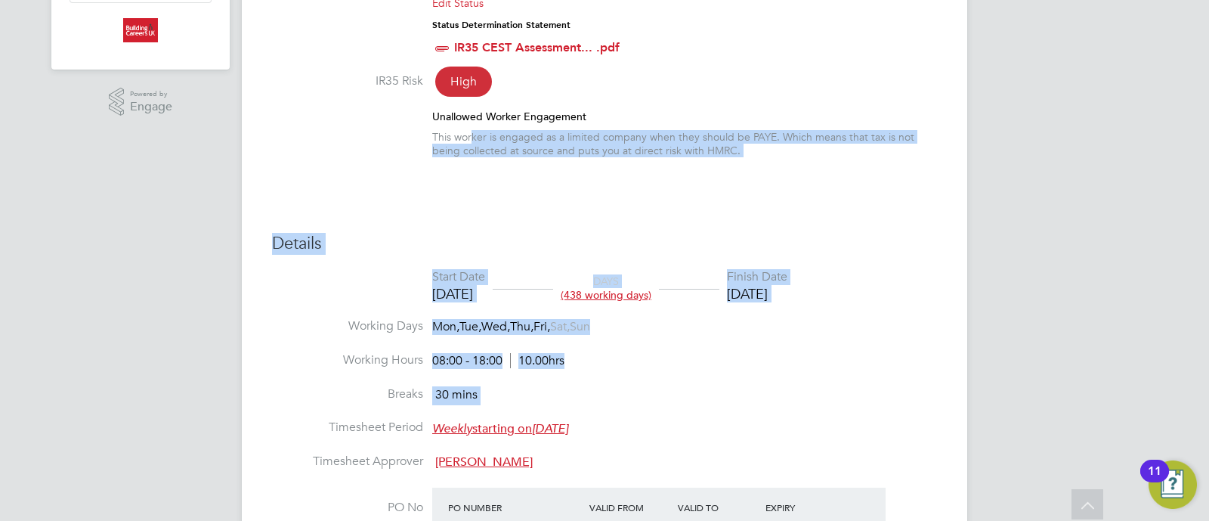
drag, startPoint x: 922, startPoint y: 442, endPoint x: 487, endPoint y: 133, distance: 534.0
click at [470, 133] on div "Placement IR35 Determination IR35 Status Inside IR35 Edit Status Status Determi…" at bounding box center [604, 349] width 665 height 886
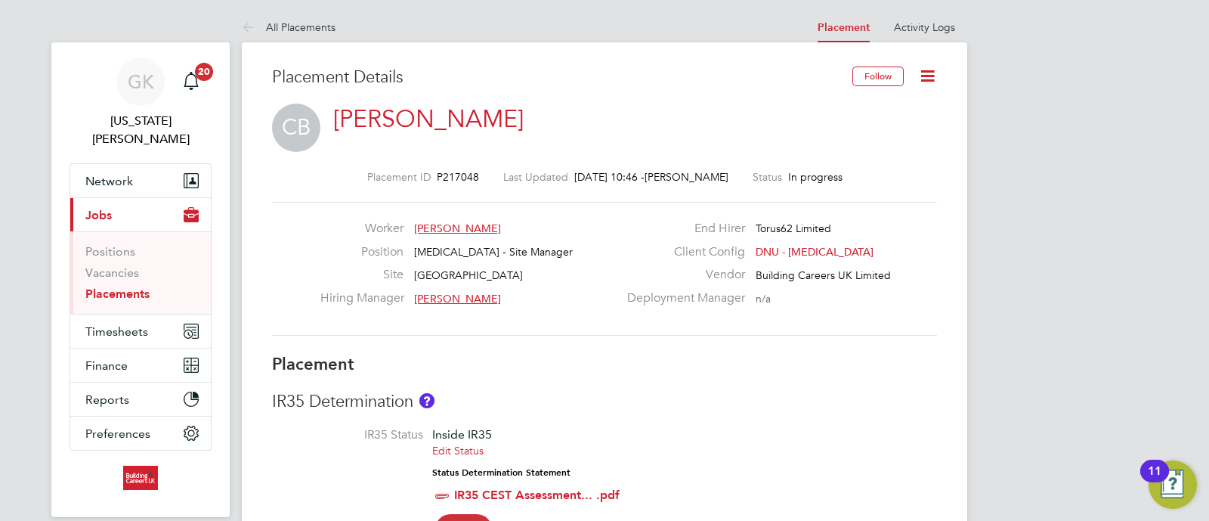
click at [450, 257] on span "[MEDICAL_DATA] - Site Manager" at bounding box center [493, 252] width 159 height 14
click at [451, 256] on span "[MEDICAL_DATA] - Site Manager" at bounding box center [493, 252] width 159 height 14
click at [480, 247] on span "[MEDICAL_DATA] - Site Manager" at bounding box center [493, 252] width 159 height 14
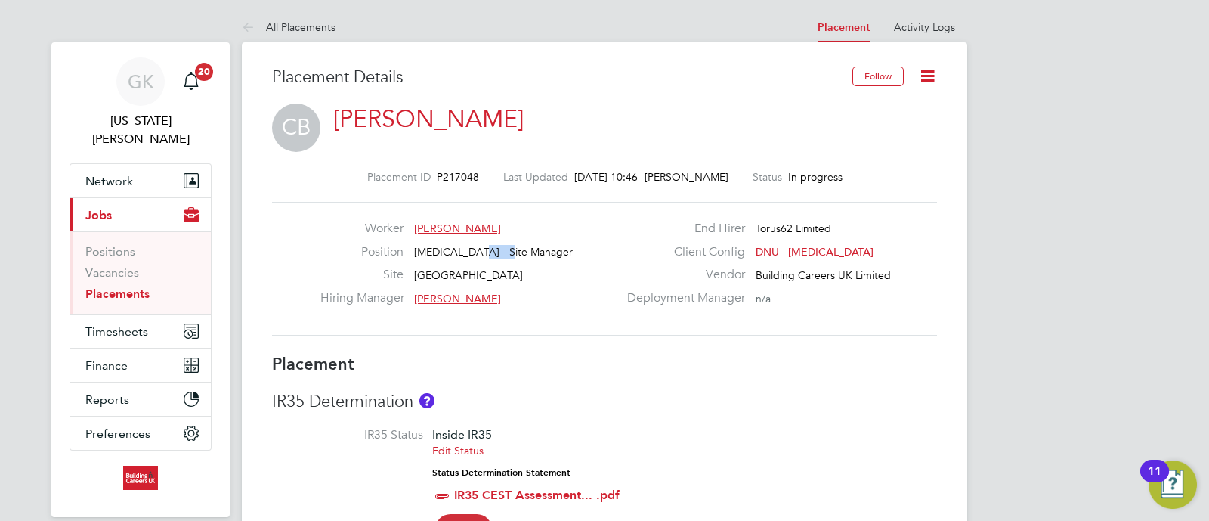
click at [480, 247] on span "[MEDICAL_DATA] - Site Manager" at bounding box center [493, 252] width 159 height 14
click at [461, 250] on span "[MEDICAL_DATA] - Site Manager" at bounding box center [493, 252] width 159 height 14
click at [484, 258] on div "Position HMS - Site Manager" at bounding box center [469, 255] width 298 height 23
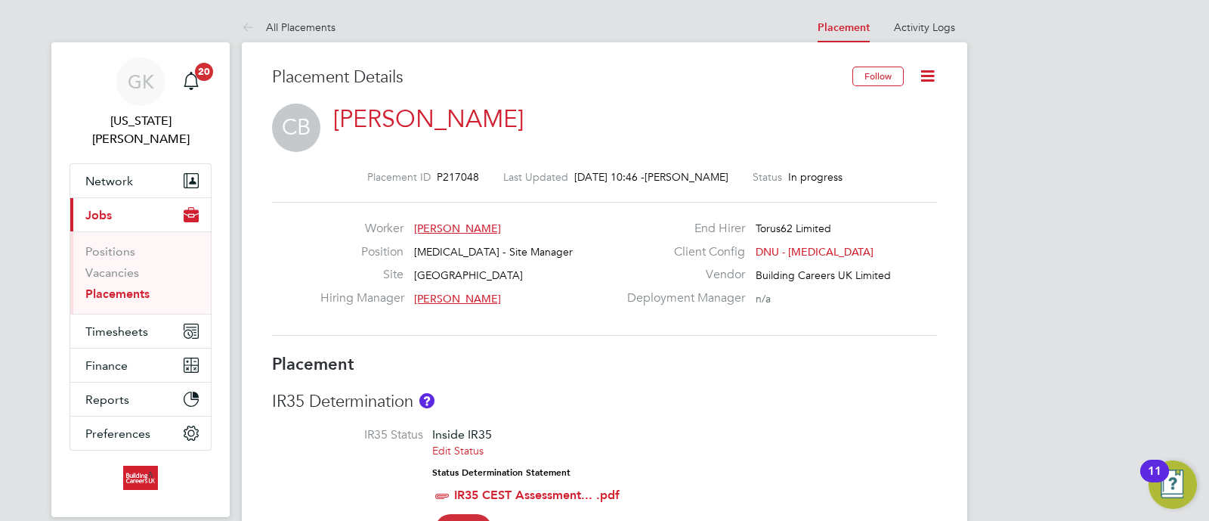
click at [484, 258] on div "Position HMS - Site Manager" at bounding box center [469, 255] width 298 height 23
click at [484, 252] on span "[MEDICAL_DATA] - Site Manager" at bounding box center [493, 252] width 159 height 14
click at [110, 286] on link "Placements" at bounding box center [117, 293] width 64 height 14
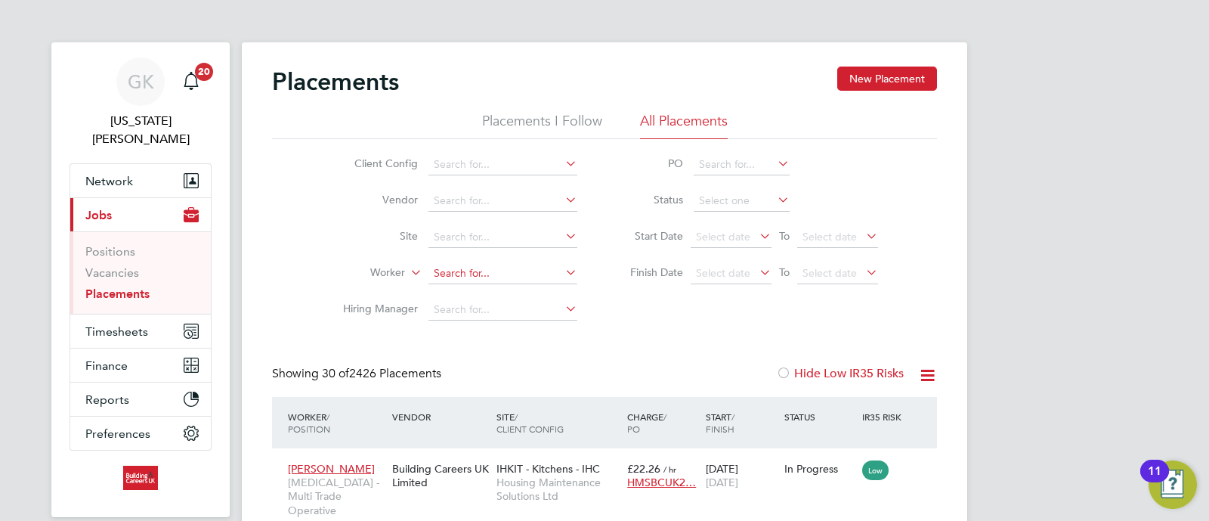
click at [469, 271] on input at bounding box center [503, 273] width 149 height 21
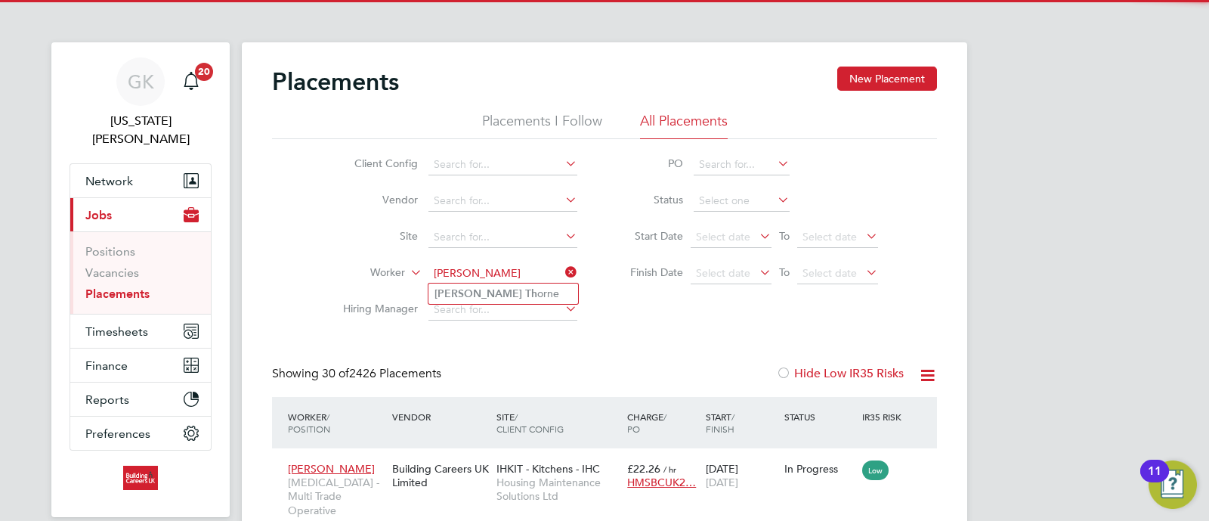
drag, startPoint x: 522, startPoint y: 284, endPoint x: 636, endPoint y: 314, distance: 118.1
click at [525, 286] on li "Gary Th orne" at bounding box center [504, 293] width 150 height 20
type input "Gary Thorne"
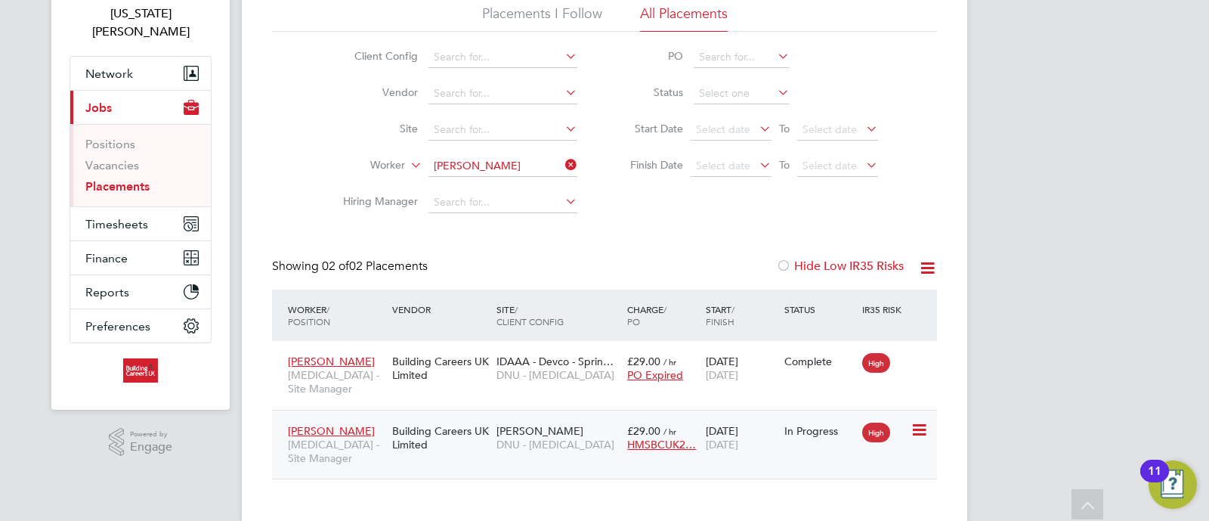
click at [559, 424] on span "IDABE MILLERSDALE" at bounding box center [540, 431] width 87 height 14
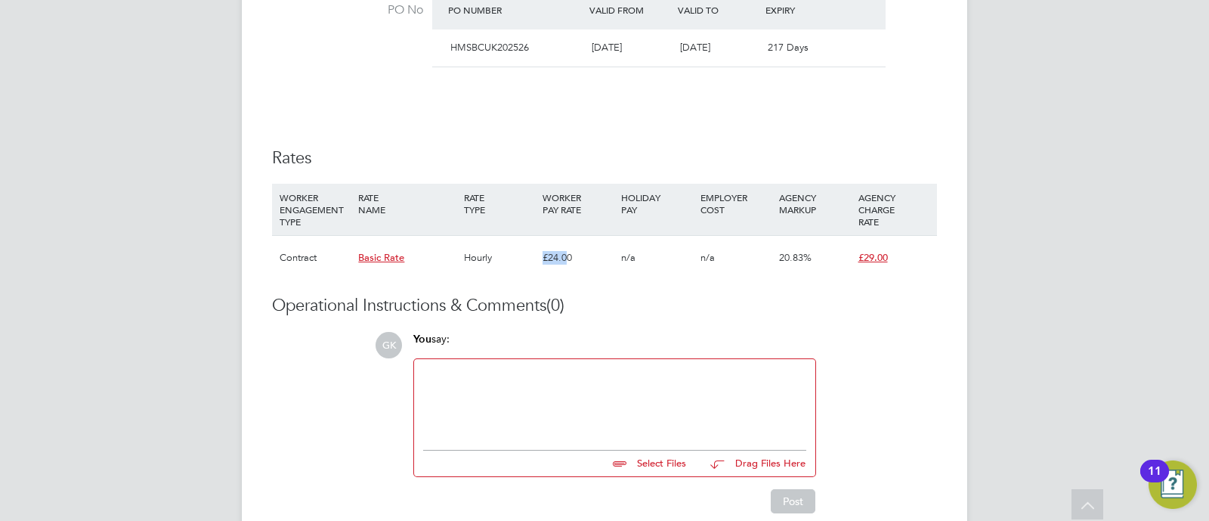
drag, startPoint x: 534, startPoint y: 261, endPoint x: 983, endPoint y: 363, distance: 460.4
click at [571, 263] on div "Contract Basic Rate Hourly £24.00 n/a n/a 20.83% £29.00" at bounding box center [604, 257] width 665 height 45
click at [927, 314] on h3 "Operational Instructions & Comments (0)" at bounding box center [604, 306] width 665 height 22
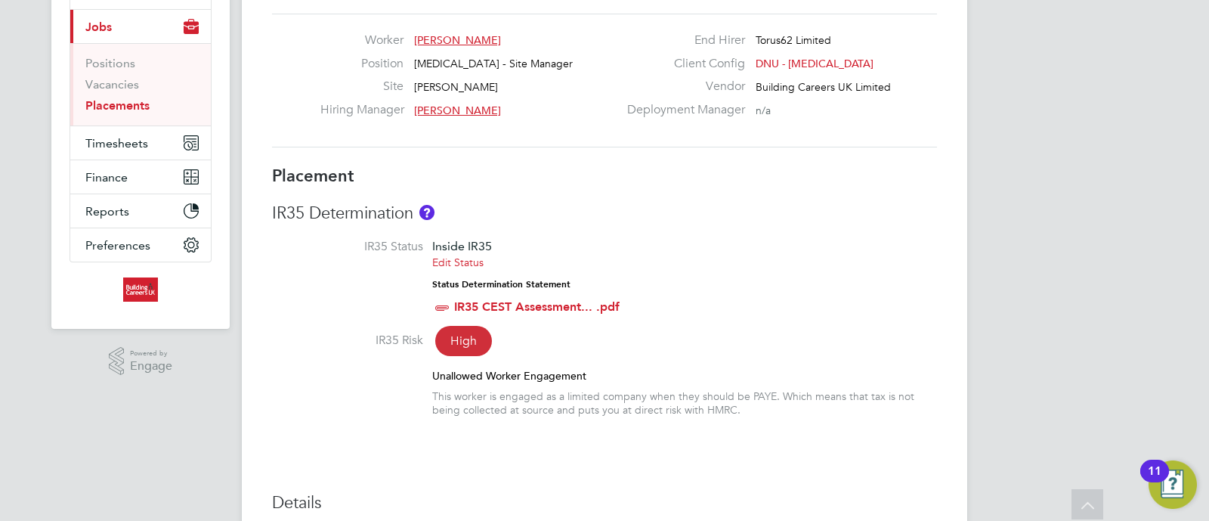
scroll to position [94, 0]
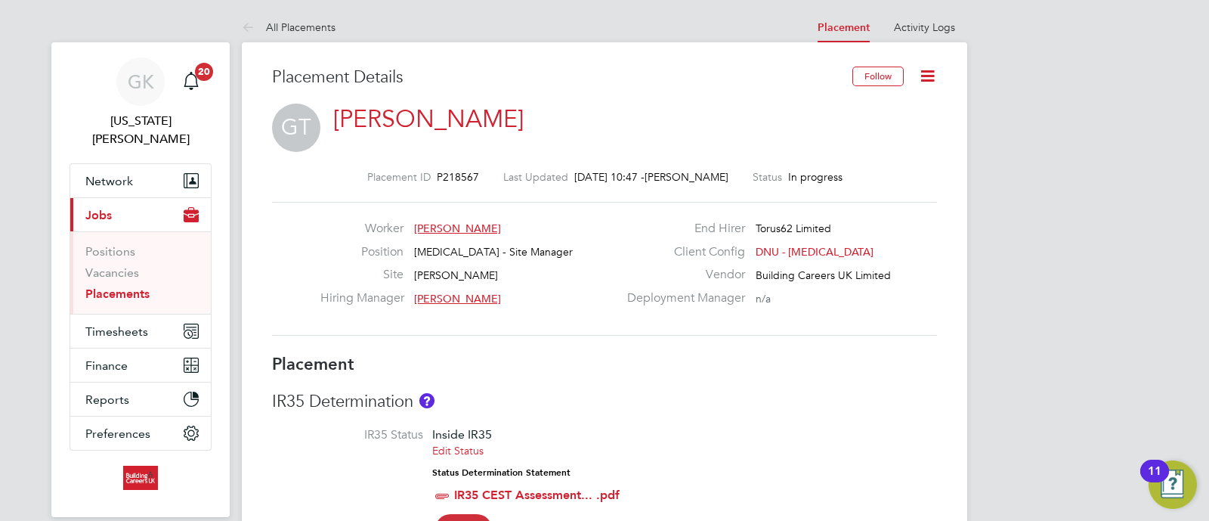
drag, startPoint x: 169, startPoint y: 276, endPoint x: 104, endPoint y: 274, distance: 65.0
click at [166, 286] on li "Placements" at bounding box center [141, 293] width 113 height 15
click at [104, 286] on link "Placements" at bounding box center [117, 293] width 64 height 14
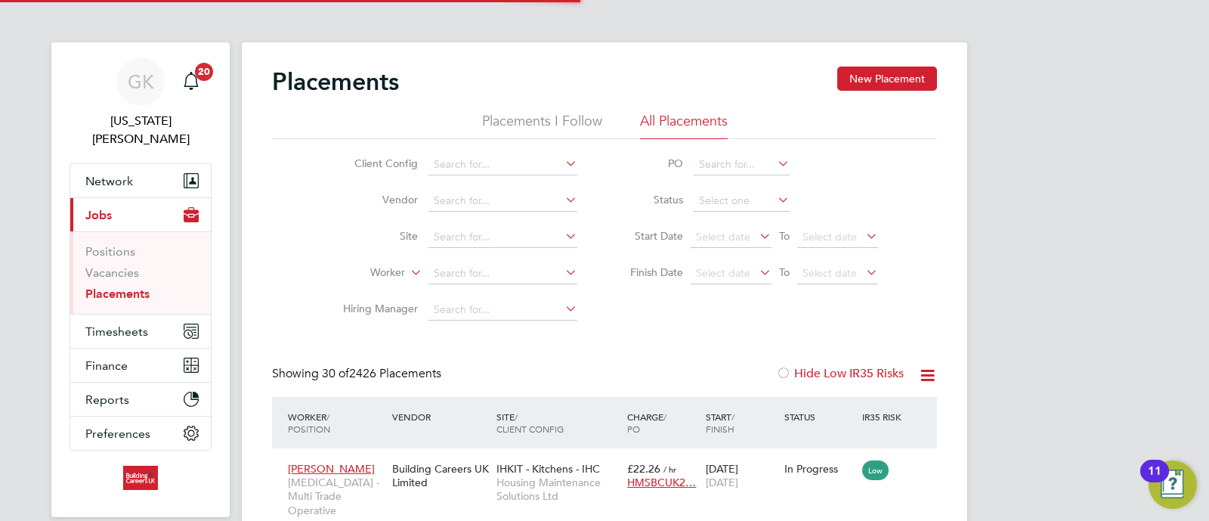
scroll to position [57, 131]
click at [459, 270] on input at bounding box center [503, 273] width 149 height 21
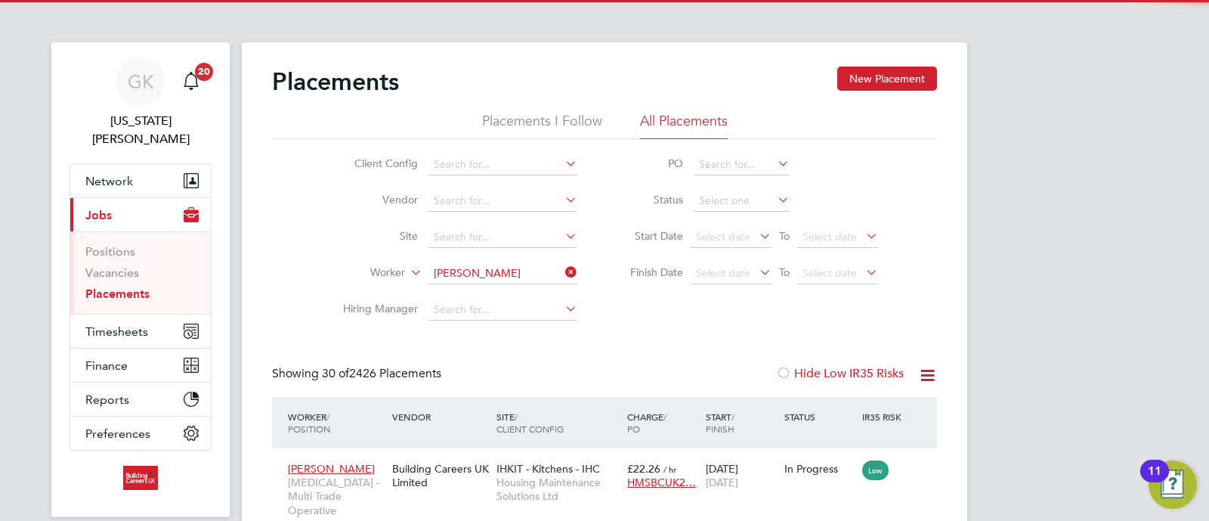
click at [543, 300] on li "John Cav anagh" at bounding box center [533, 293] width 209 height 20
type input "[PERSON_NAME]"
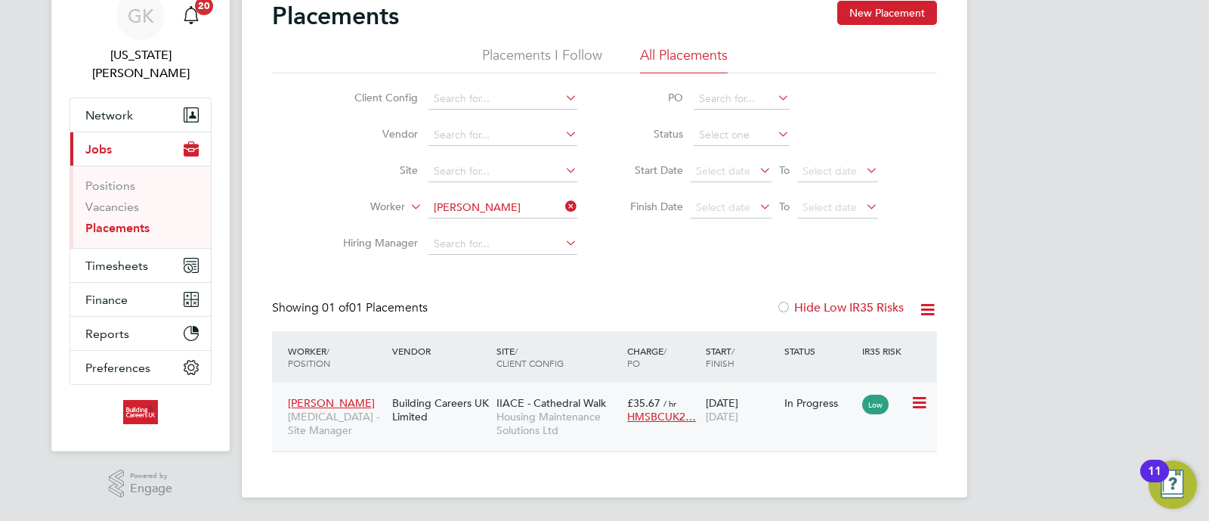
click at [540, 421] on span "Housing Maintenance Solutions Ltd" at bounding box center [558, 423] width 123 height 27
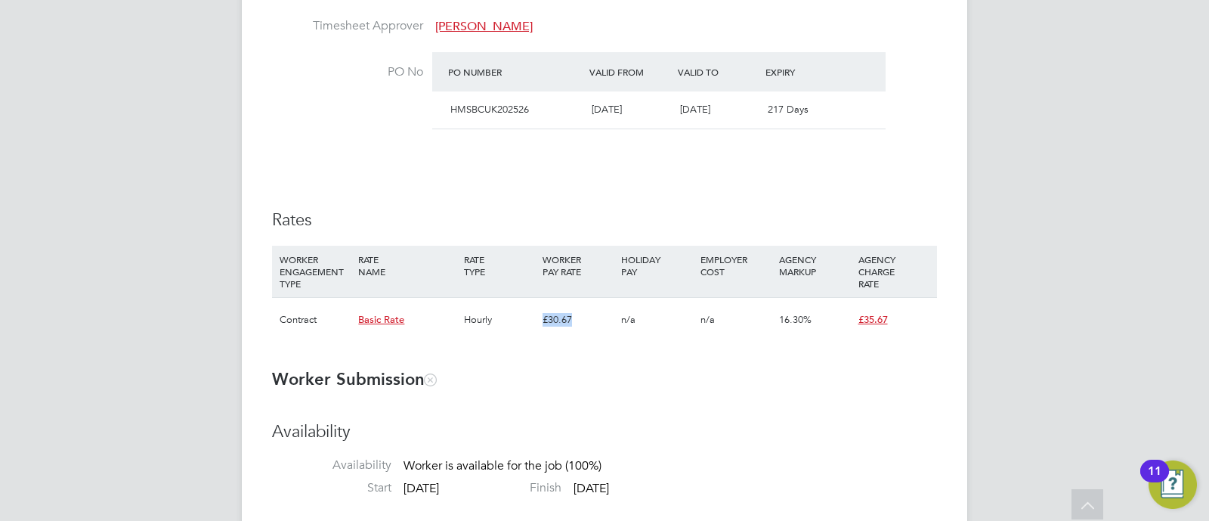
drag, startPoint x: 591, startPoint y: 324, endPoint x: 579, endPoint y: 314, distance: 15.1
click at [539, 324] on div "£30.67" at bounding box center [578, 320] width 79 height 44
click at [584, 320] on div "£30.67" at bounding box center [578, 320] width 79 height 44
click at [565, 322] on div "£30.67" at bounding box center [578, 320] width 79 height 44
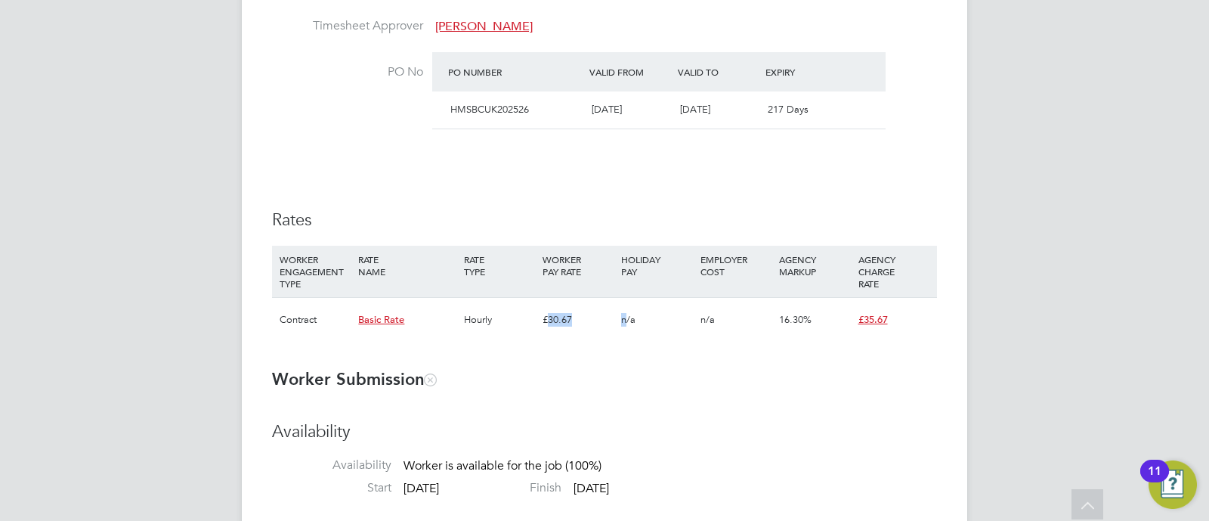
click at [564, 322] on div "£30.67" at bounding box center [578, 320] width 79 height 44
click at [566, 323] on div "£30.67" at bounding box center [578, 320] width 79 height 44
click at [567, 323] on div "£30.67" at bounding box center [578, 320] width 79 height 44
drag, startPoint x: 646, startPoint y: 328, endPoint x: 621, endPoint y: 330, distance: 25.0
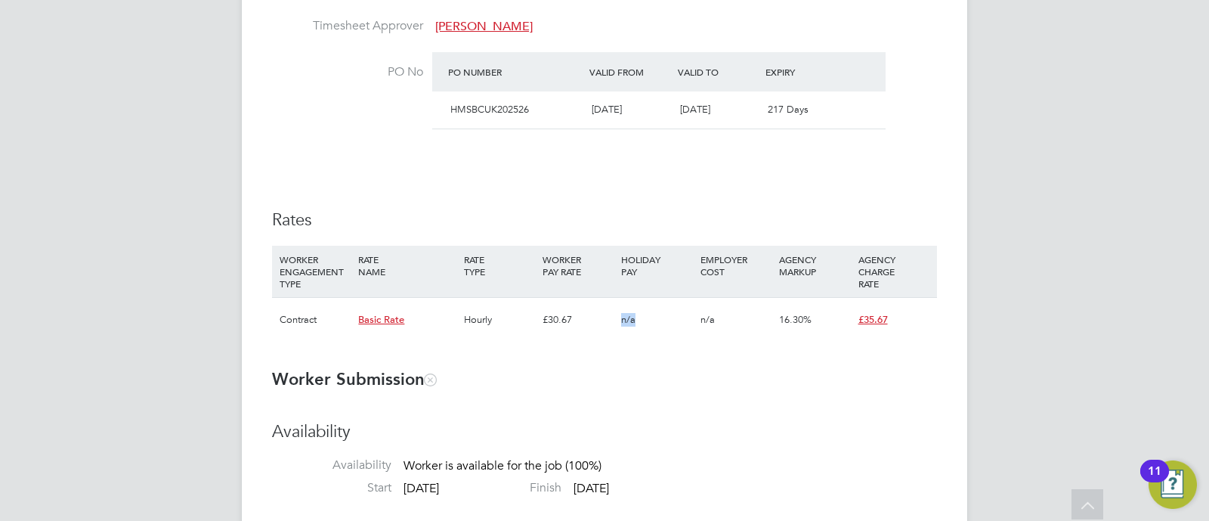
click at [621, 330] on div "n/a" at bounding box center [657, 320] width 79 height 44
click at [582, 309] on div "£30.67" at bounding box center [578, 320] width 79 height 44
click at [552, 324] on div "£30.67" at bounding box center [578, 320] width 79 height 44
click at [571, 319] on div "£30.67" at bounding box center [578, 320] width 79 height 44
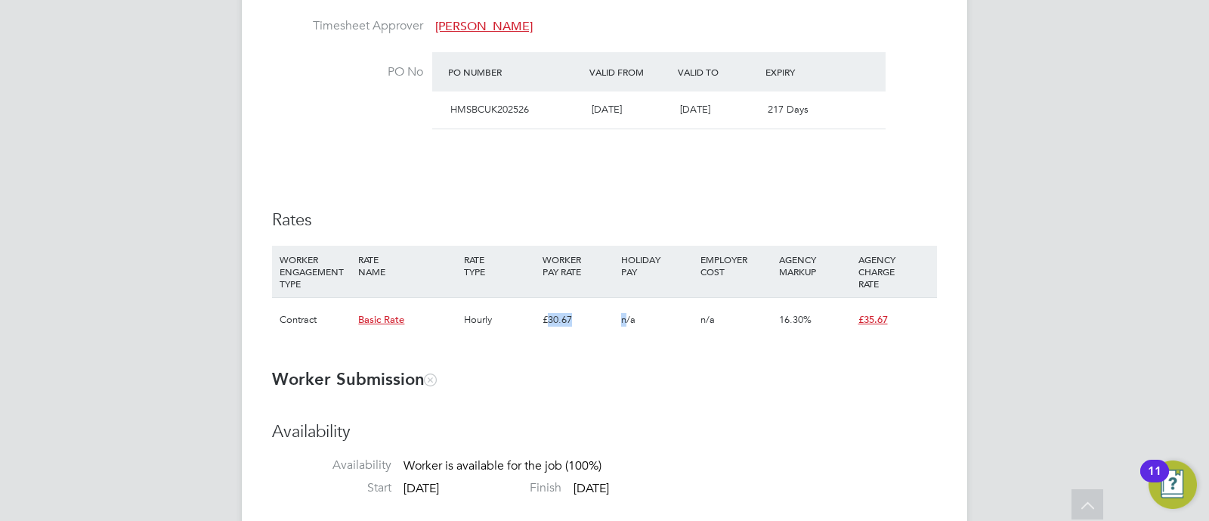
click at [571, 319] on div "£30.67" at bounding box center [578, 320] width 79 height 44
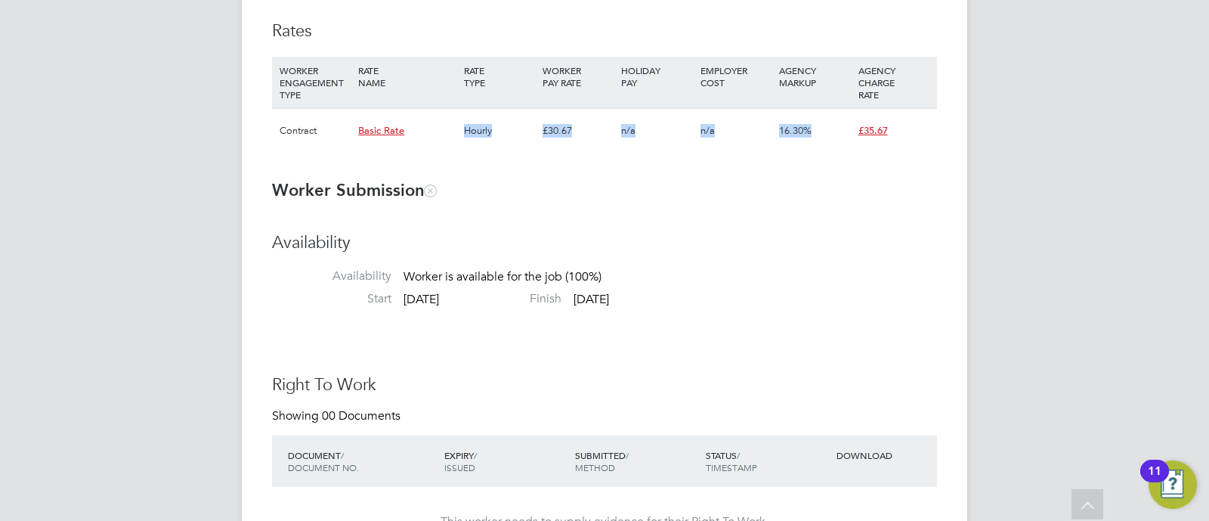
click at [669, 122] on div "n/a" at bounding box center [657, 131] width 79 height 44
drag, startPoint x: 831, startPoint y: 118, endPoint x: 717, endPoint y: 104, distance: 114.3
click at [717, 104] on div "WORKER ENGAGEMENT TYPE RATE NAME RATE TYPE WORKER PAY RATE HOLIDAY PAY EMPLOYER…" at bounding box center [604, 105] width 665 height 96
